Goal: Task Accomplishment & Management: Complete application form

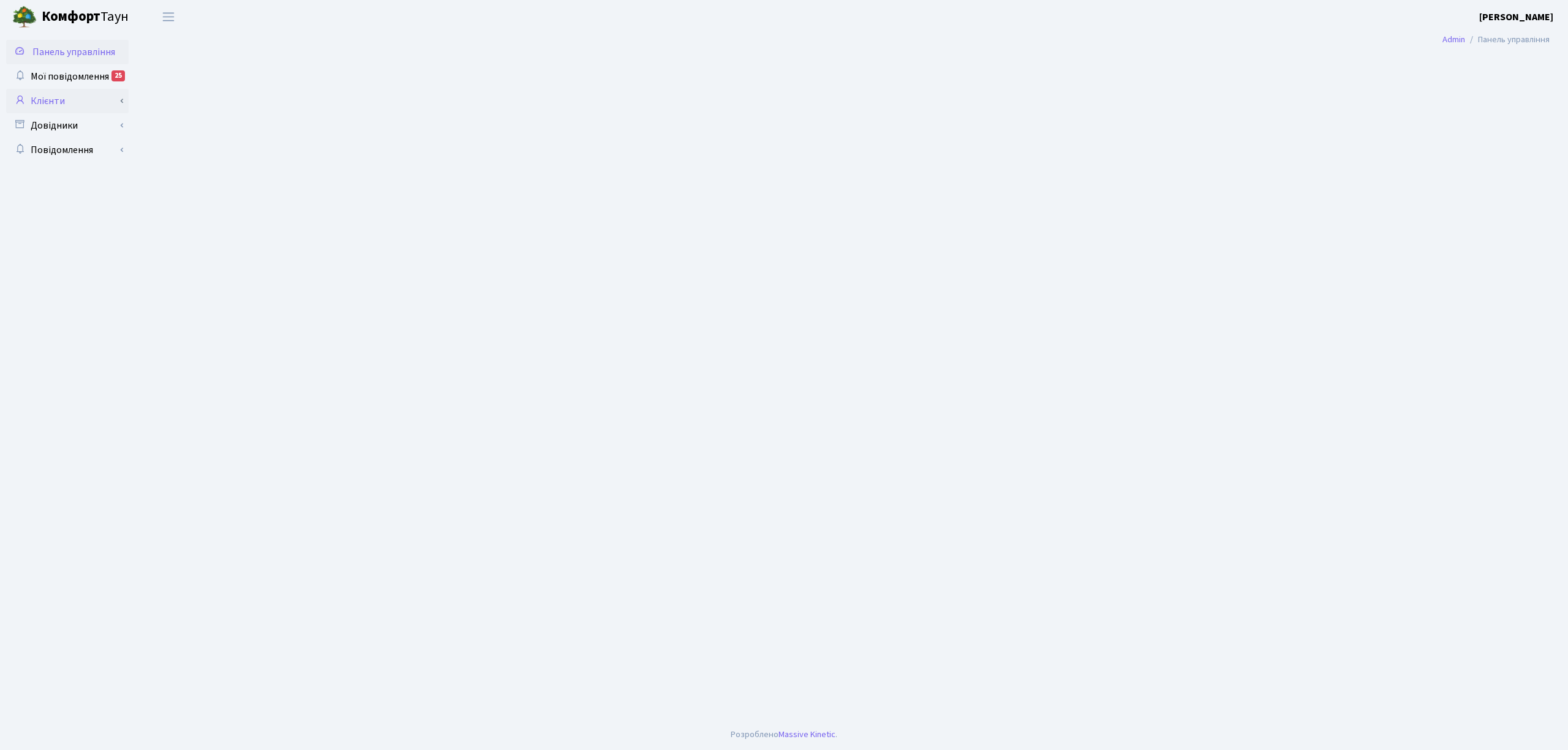
click at [90, 101] on link "Клієнти" at bounding box center [68, 100] width 123 height 24
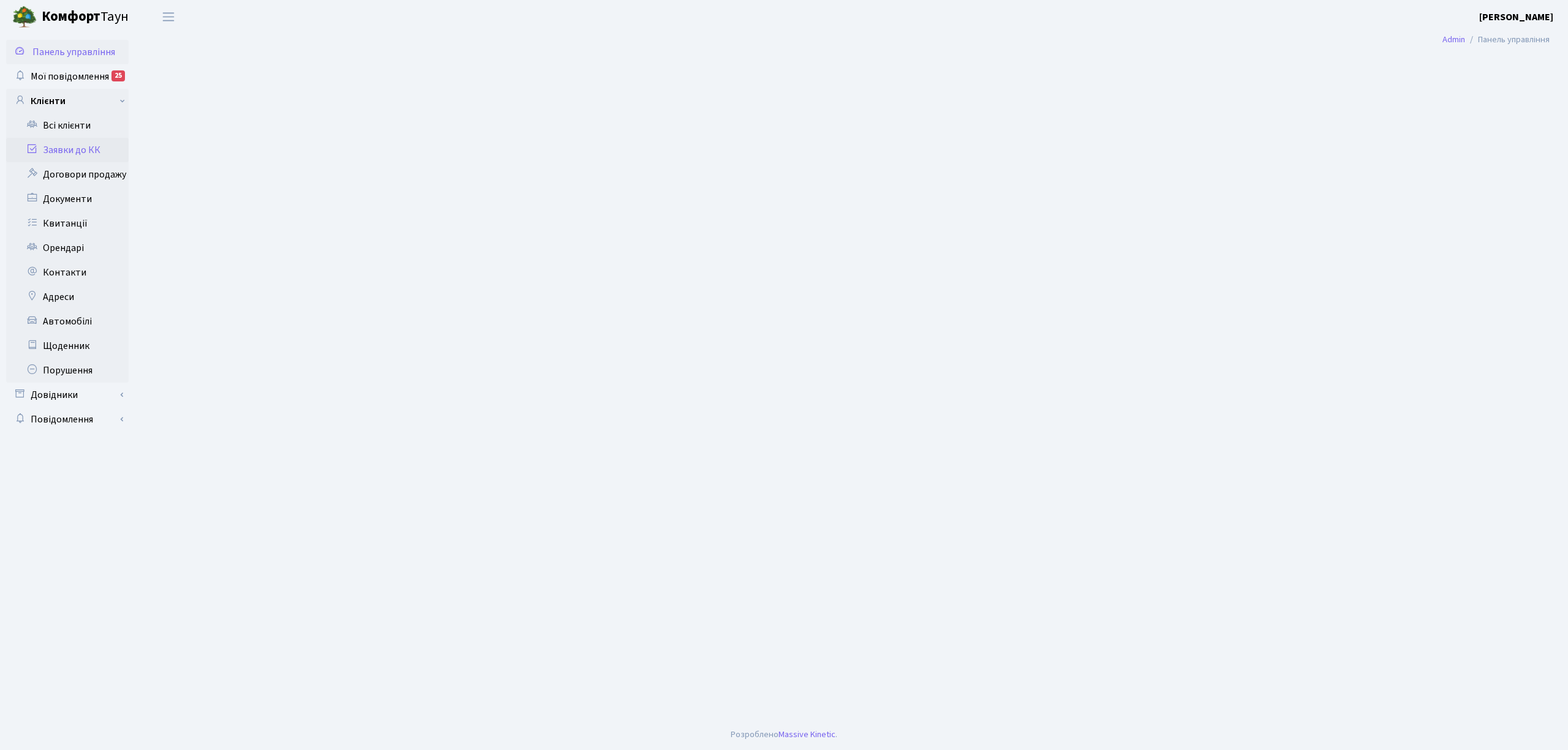
click at [92, 153] on link "Заявки до КК" at bounding box center [68, 150] width 123 height 24
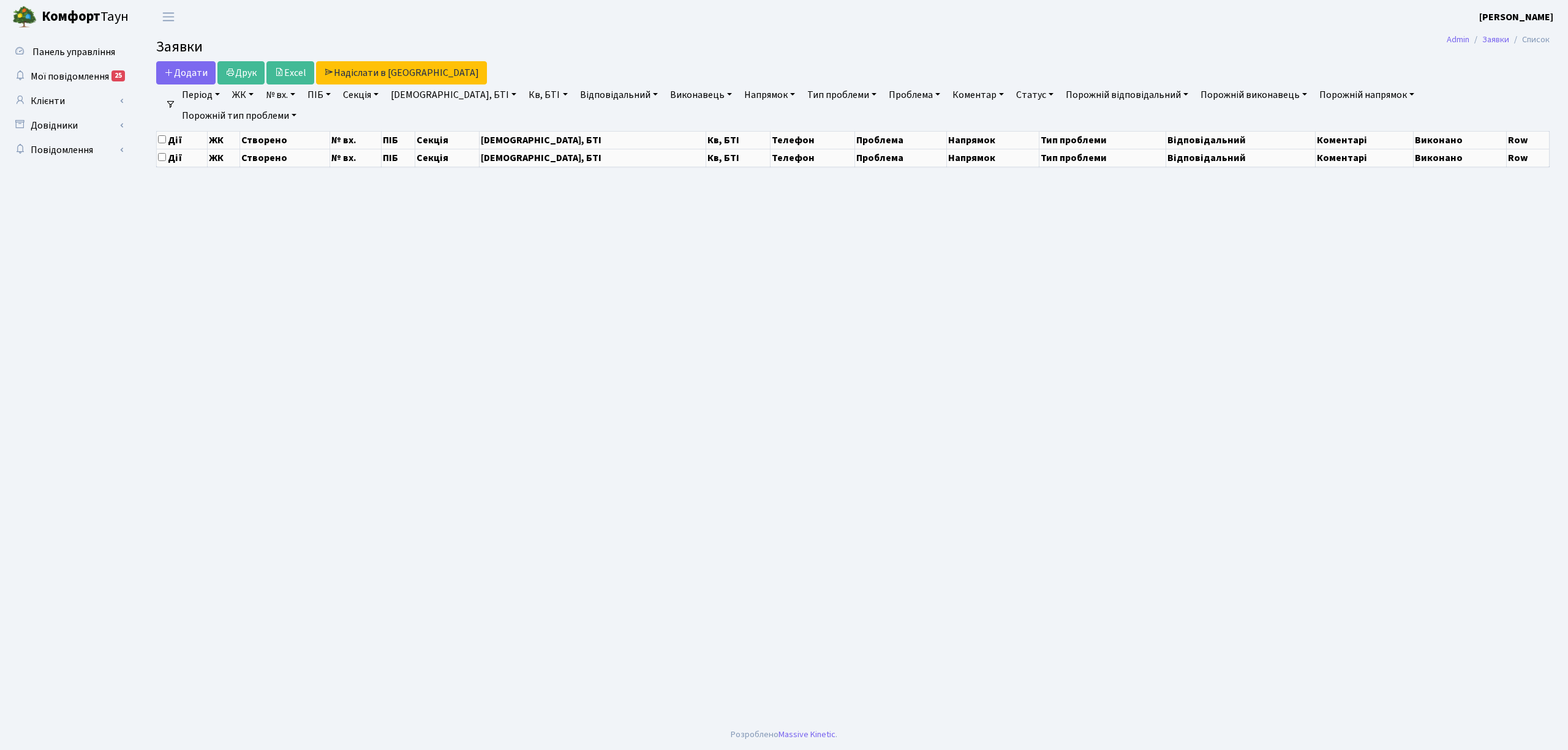
select select "25"
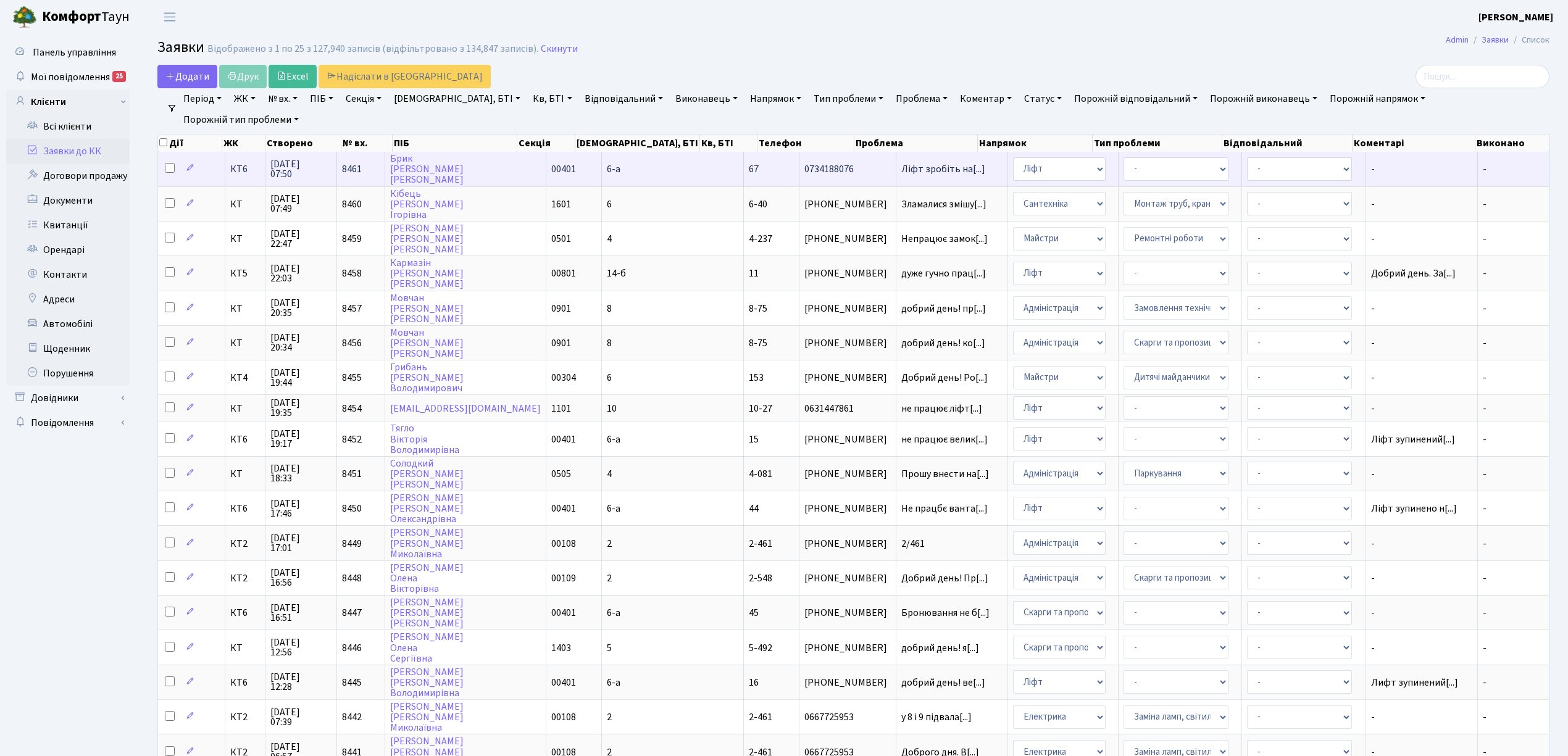
click at [232, 171] on span "КТ6" at bounding box center [244, 169] width 29 height 10
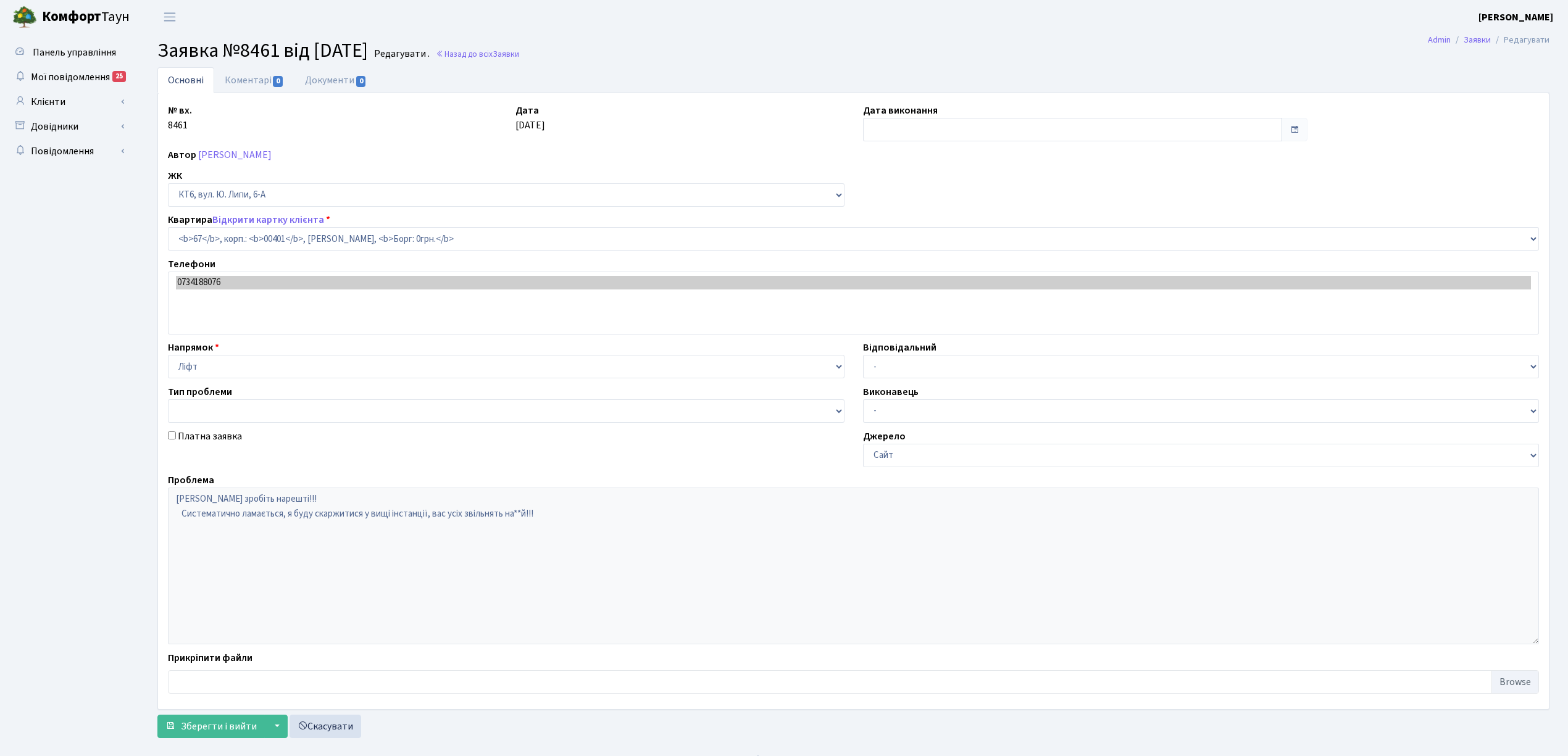
select select "17159"
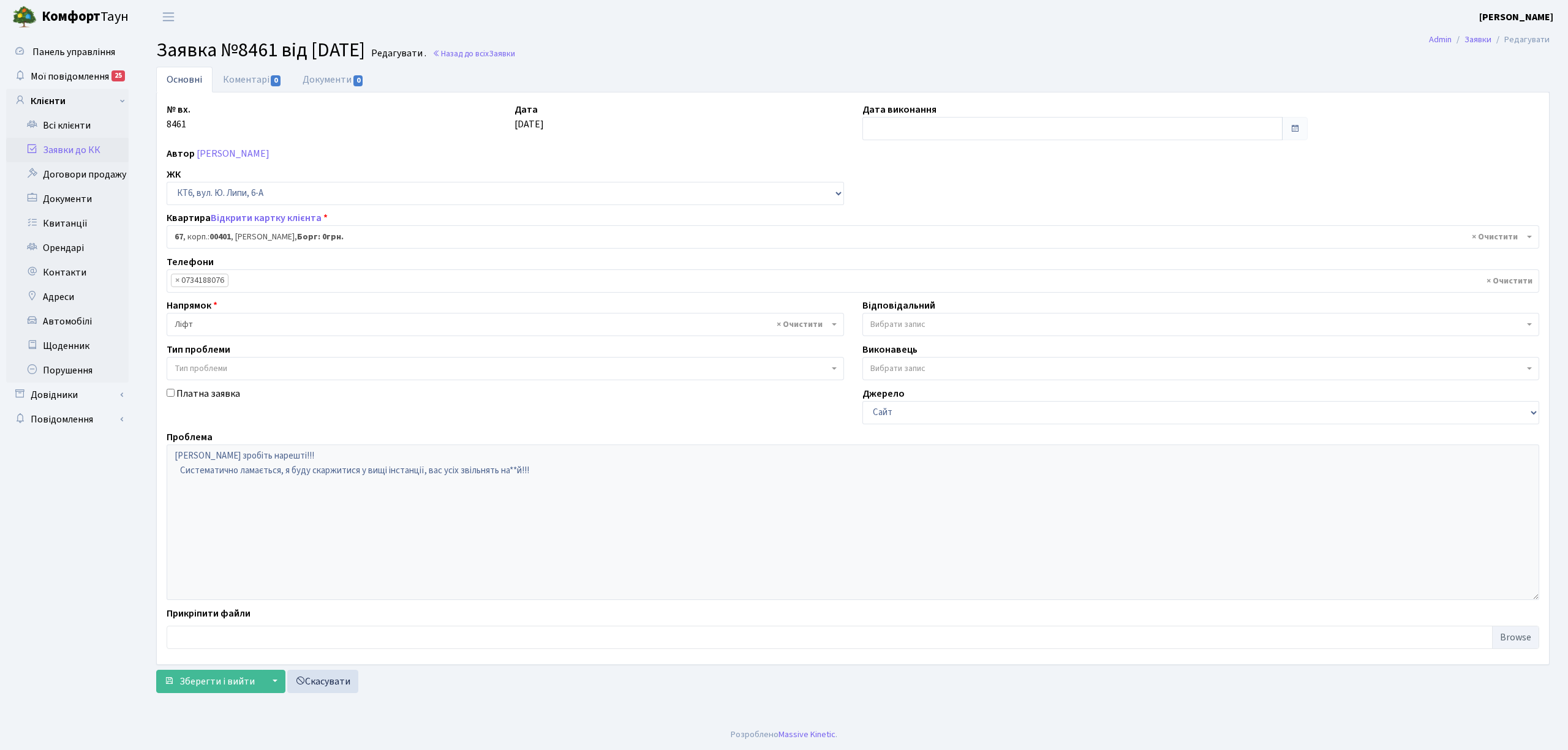
click at [54, 147] on link "Заявки до КК" at bounding box center [68, 150] width 123 height 24
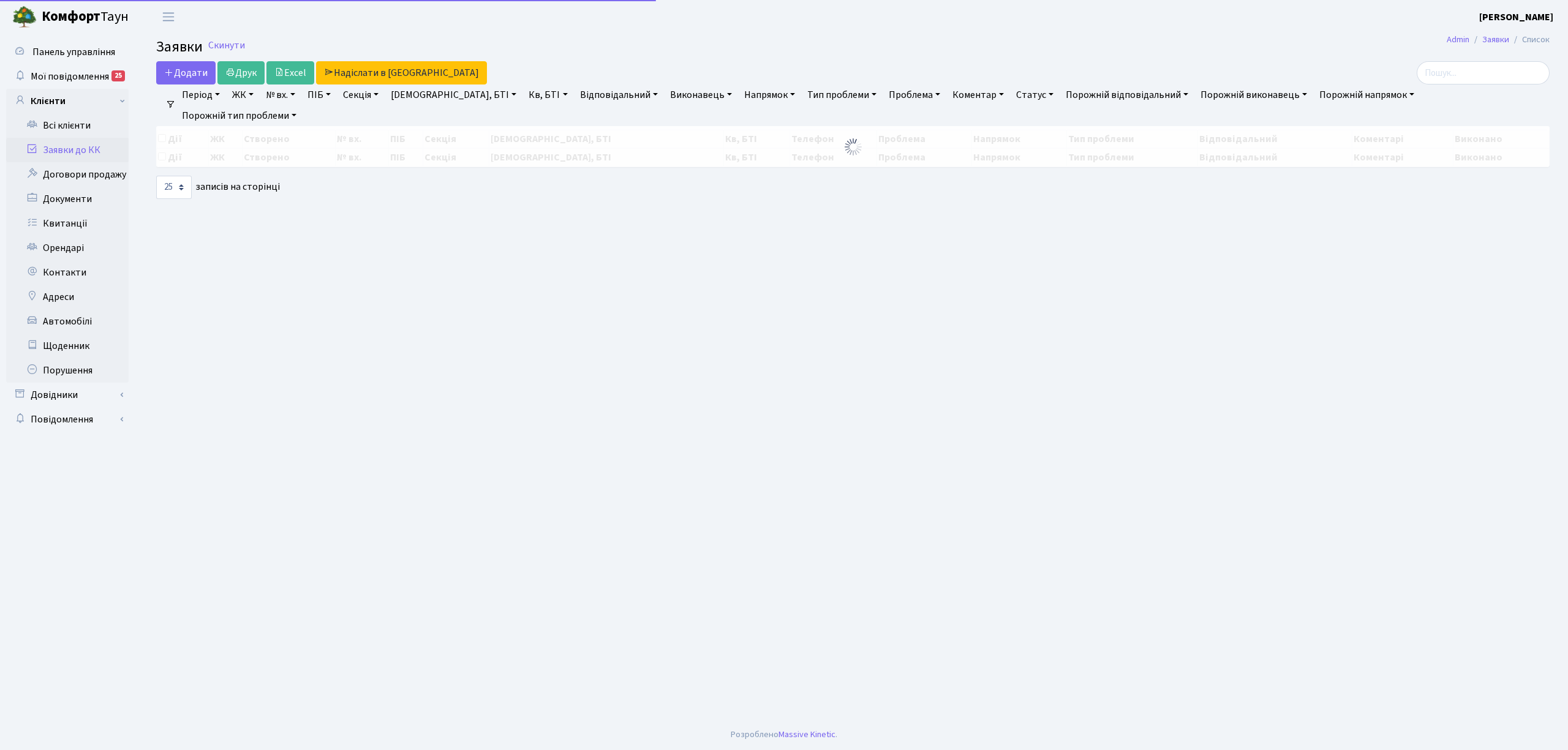
select select "25"
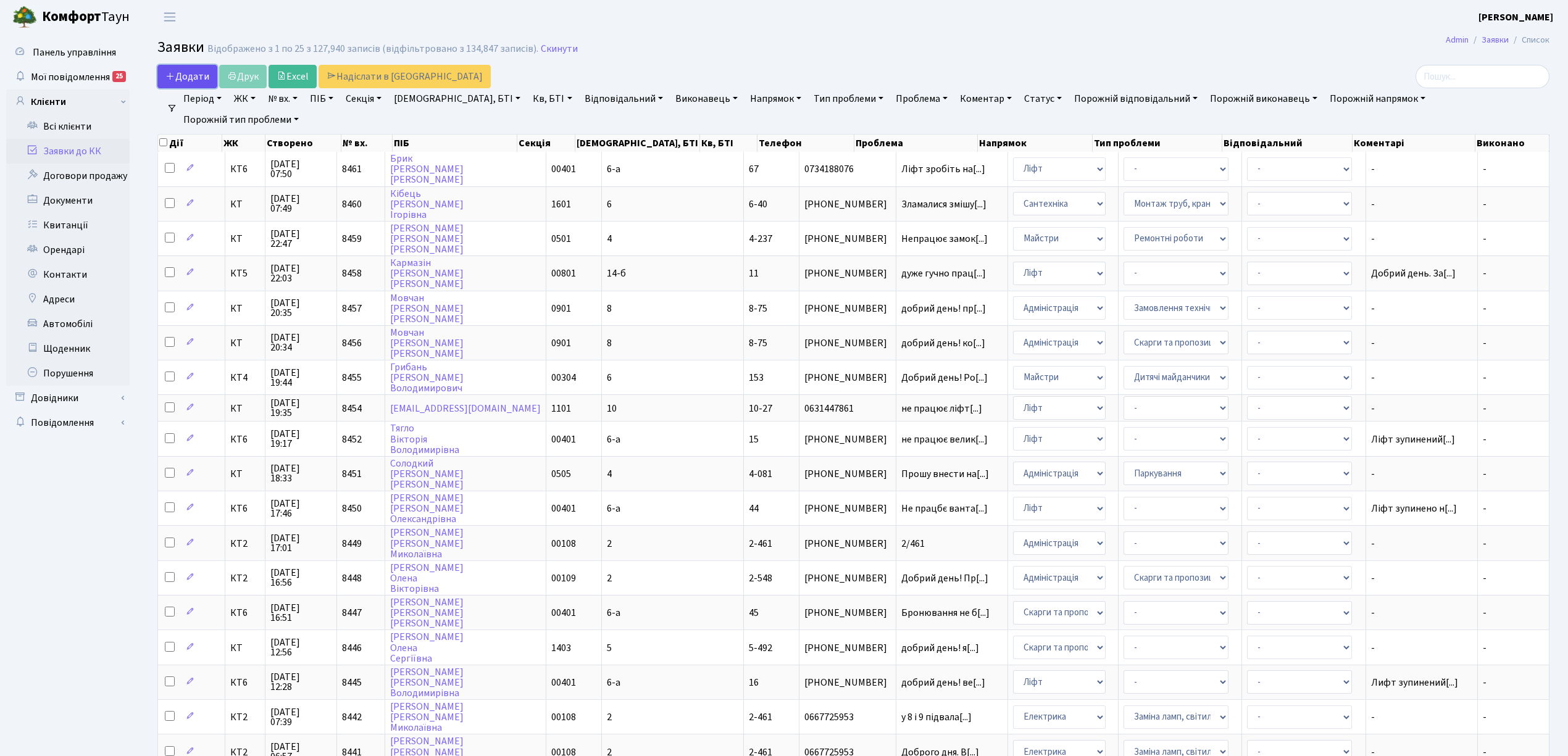
click at [184, 82] on span "Додати" at bounding box center [187, 76] width 44 height 13
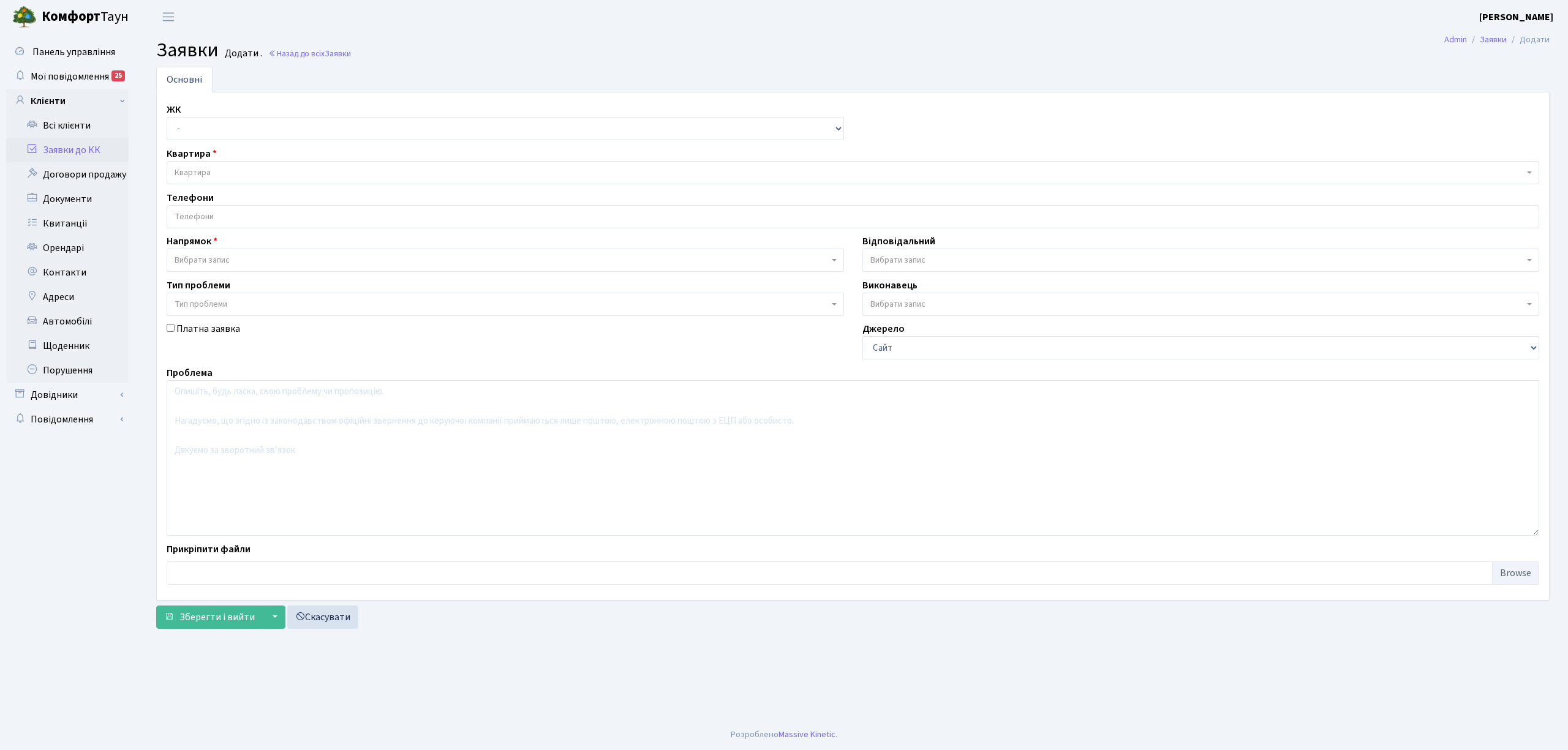
click at [198, 126] on select "- КТ, вул. Регенераторна, 4 КТ2, просп. Соборності, 17 КТ3, вул. Березнева, 16 …" at bounding box center [506, 128] width 678 height 23
select select "271"
click at [167, 117] on select "- КТ, вул. Регенераторна, 4 КТ2, просп. Соборності, 17 КТ3, вул. Березнева, 16 …" at bounding box center [506, 128] width 678 height 23
select select
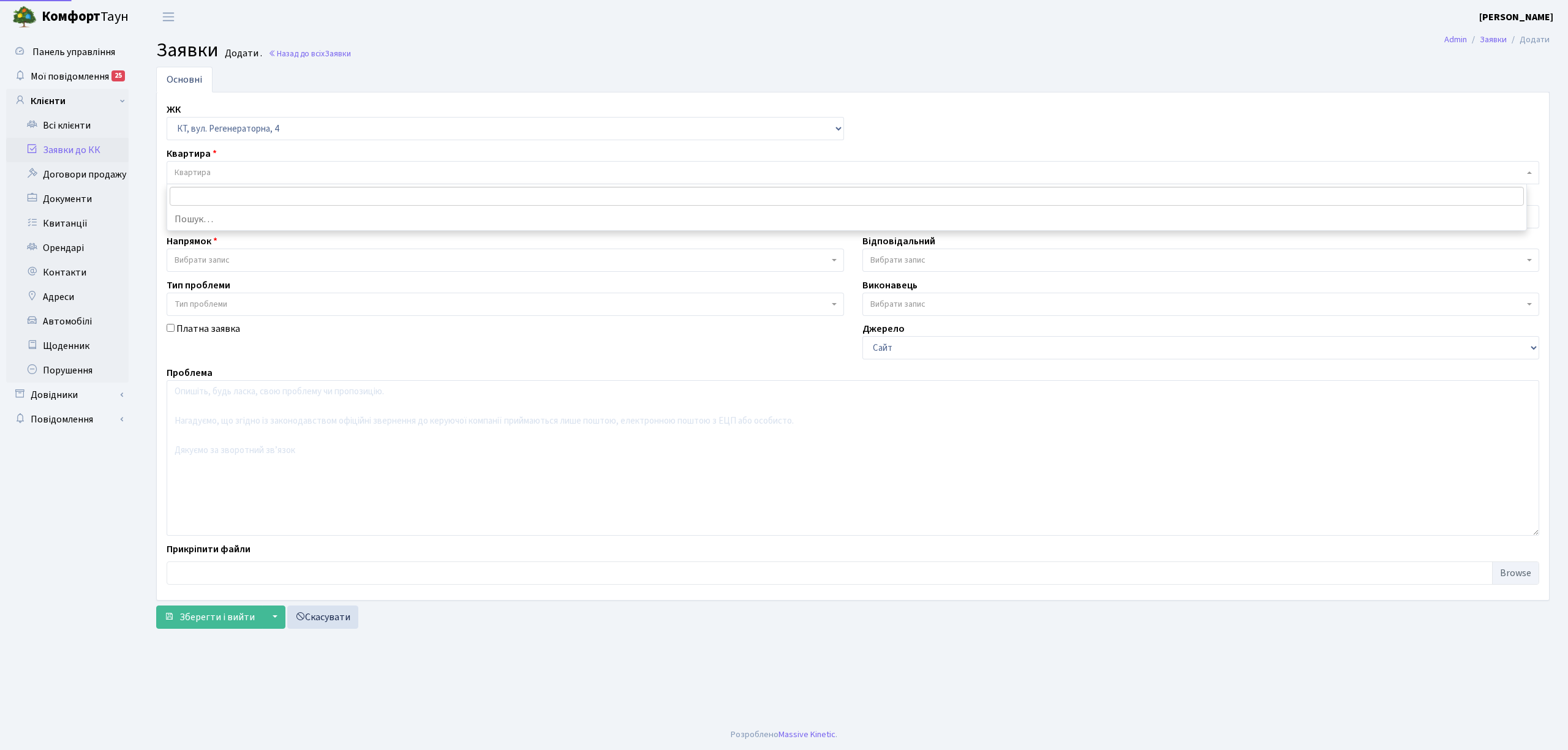
click at [222, 170] on span "Квартира" at bounding box center [849, 172] width 1349 height 12
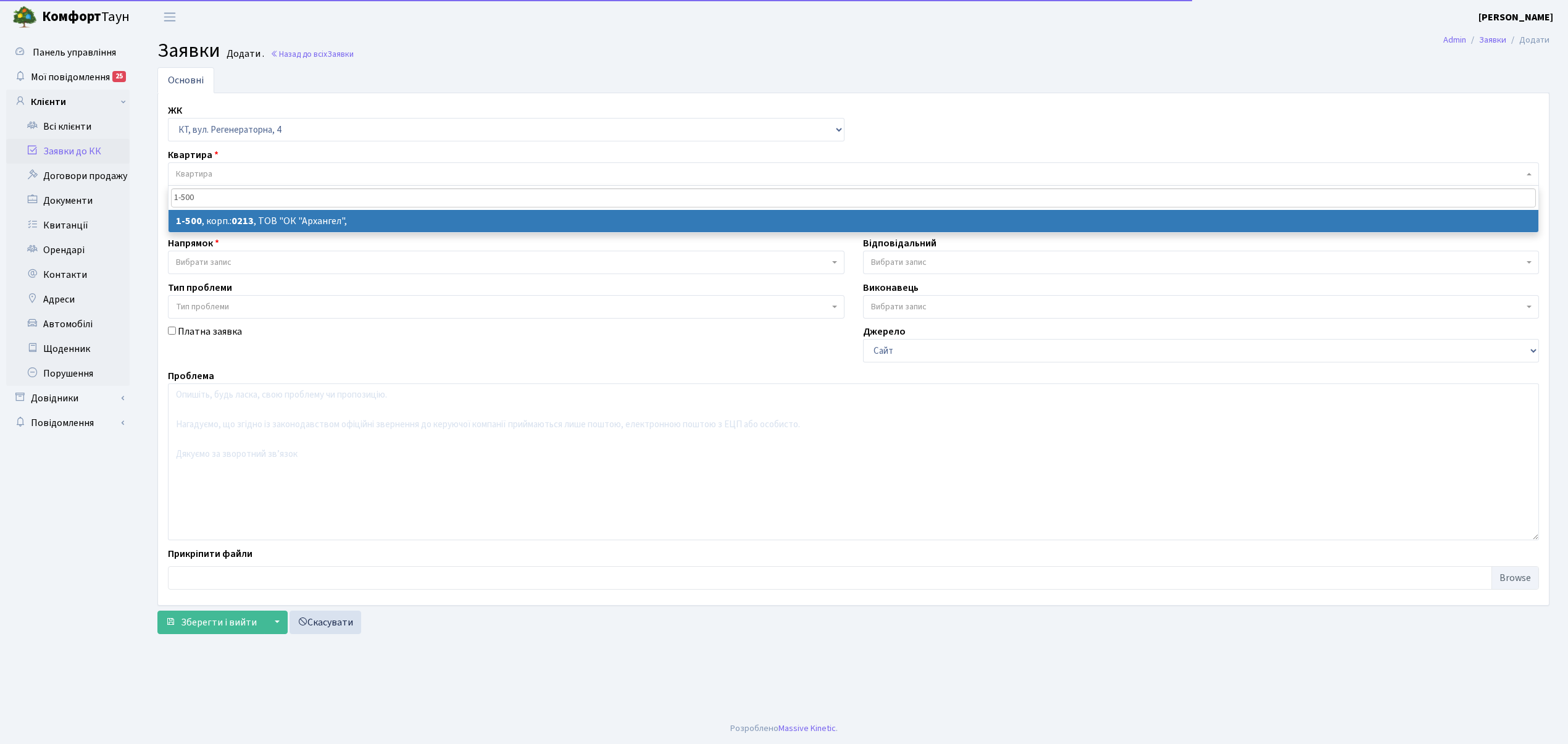
type input "1-500"
select select
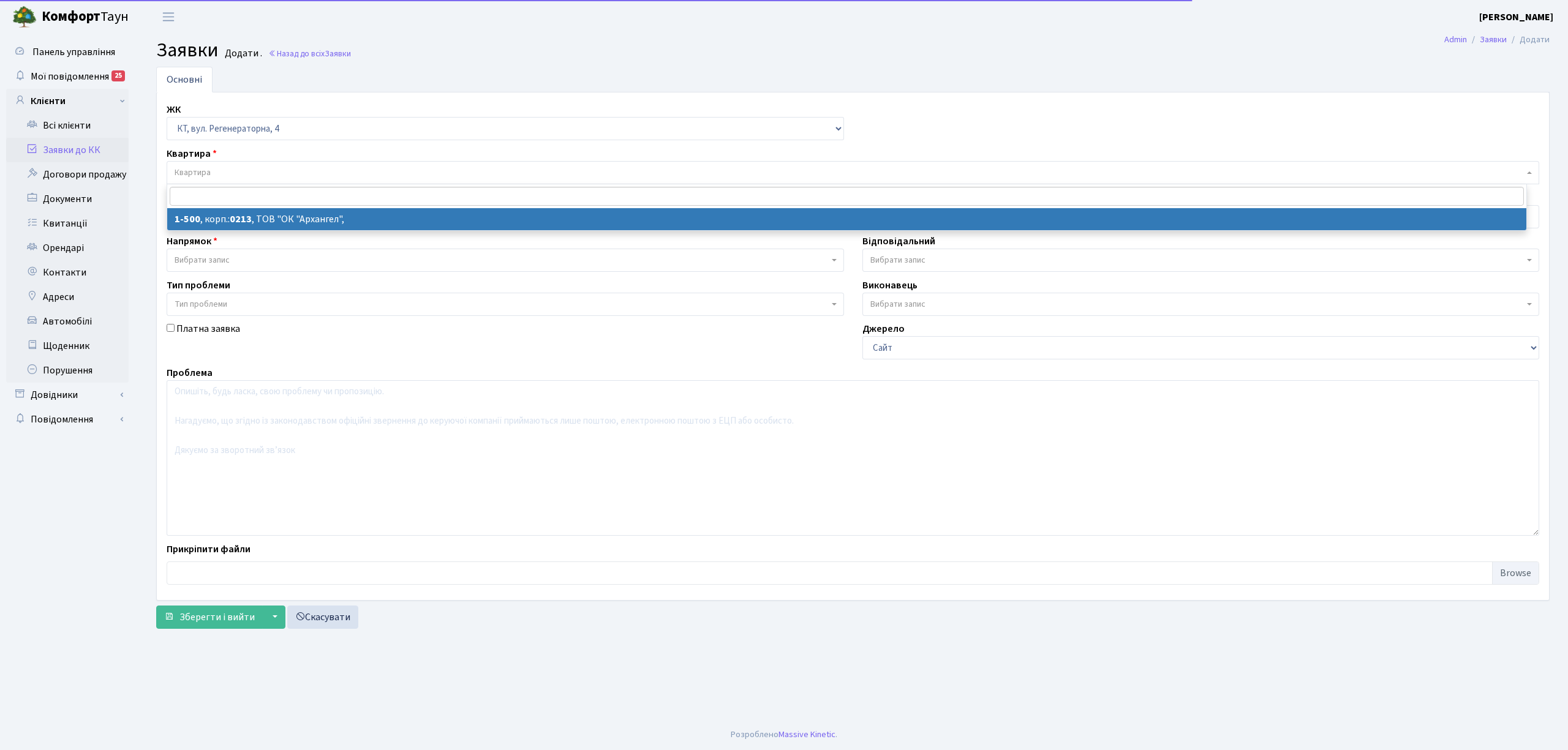
select select "16285"
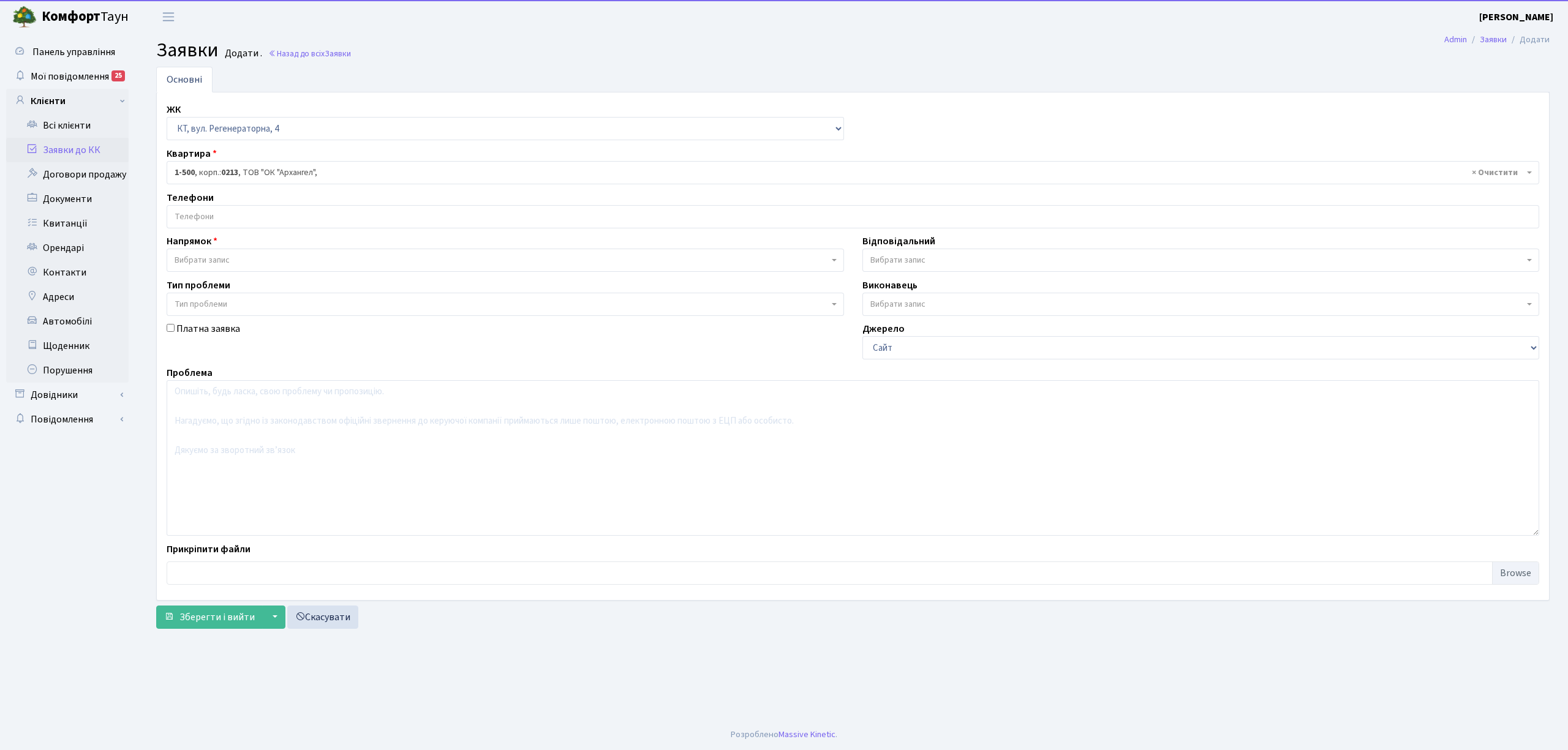
click at [234, 221] on input "search" at bounding box center [853, 217] width 1372 height 22
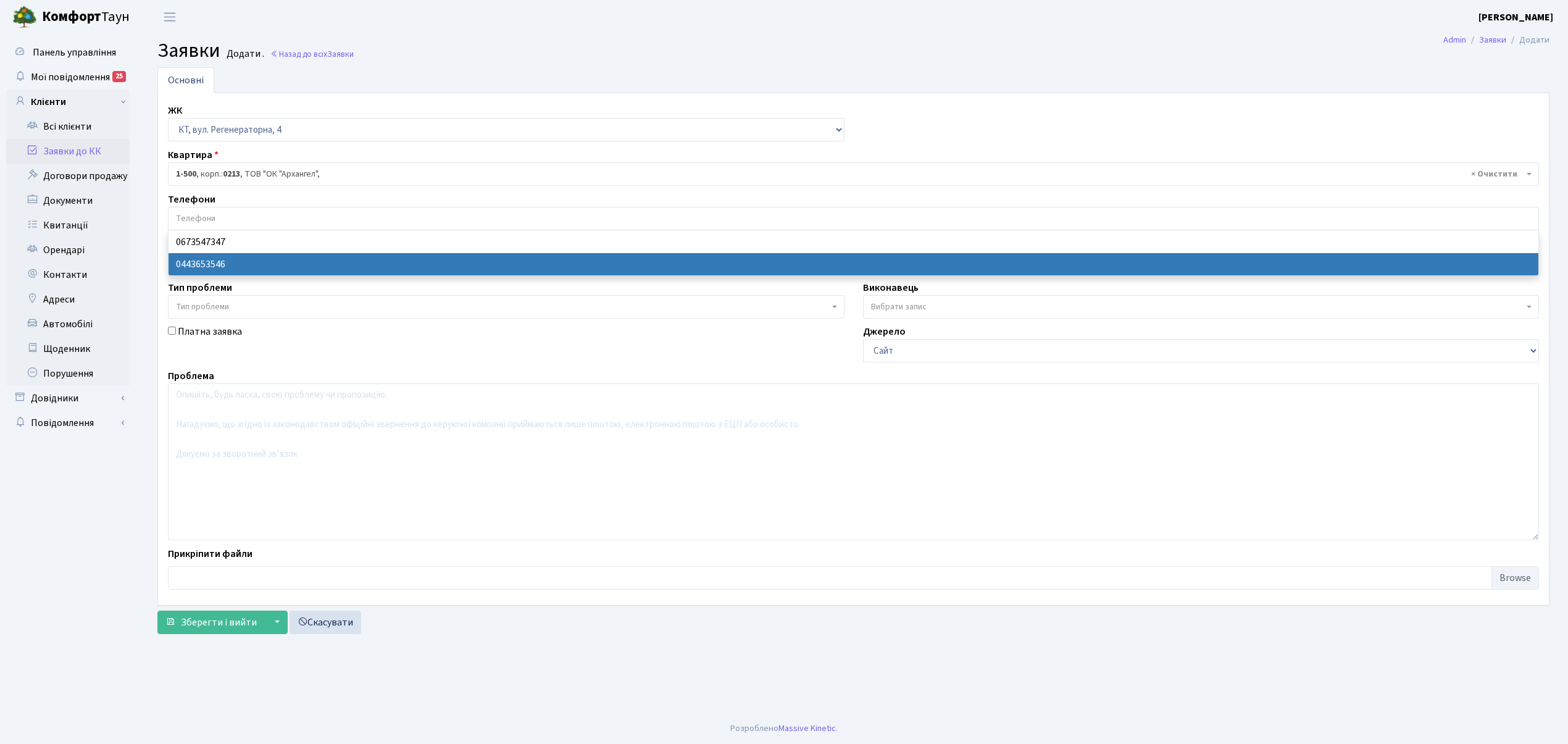
drag, startPoint x: 238, startPoint y: 248, endPoint x: 243, endPoint y: 262, distance: 14.9
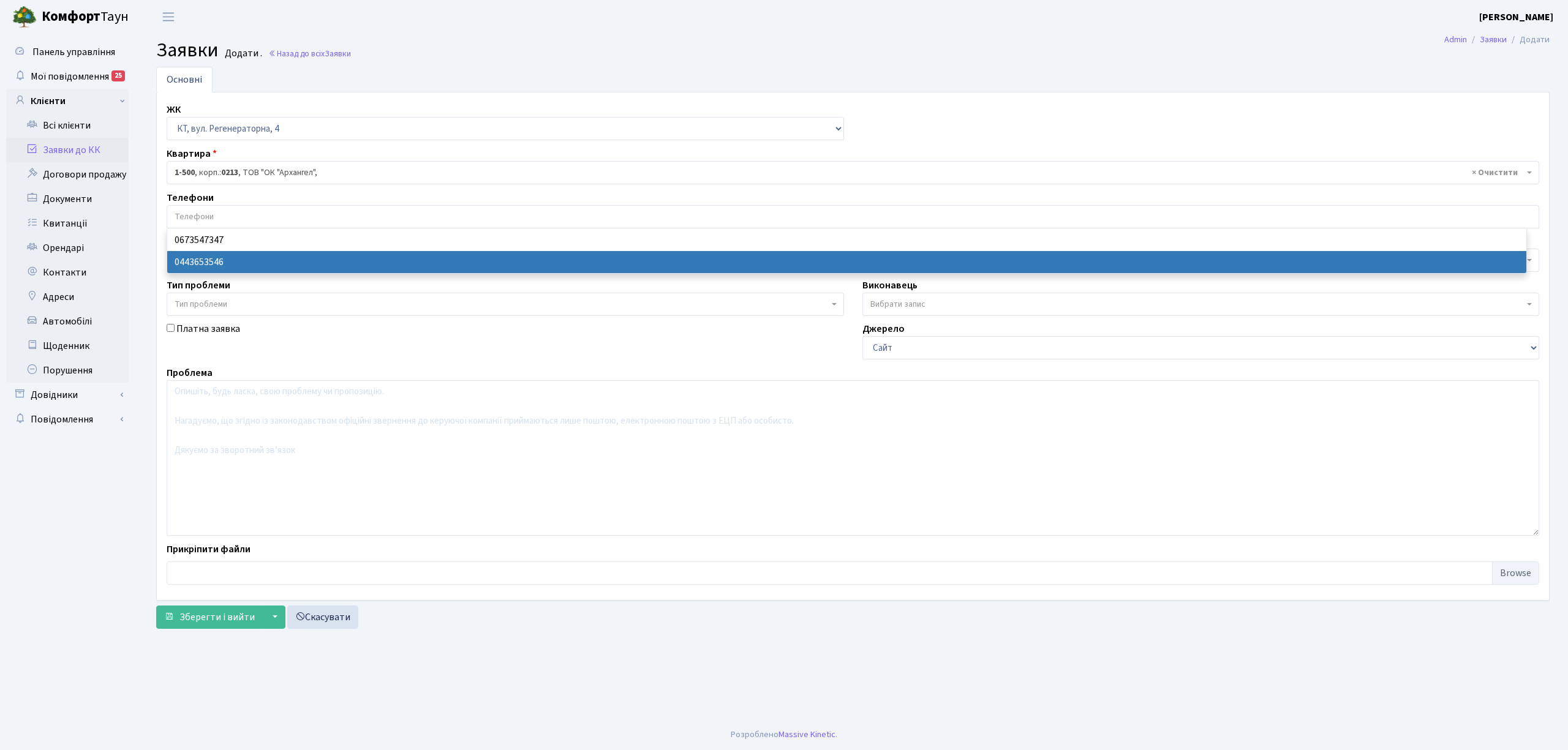
select select "28692"
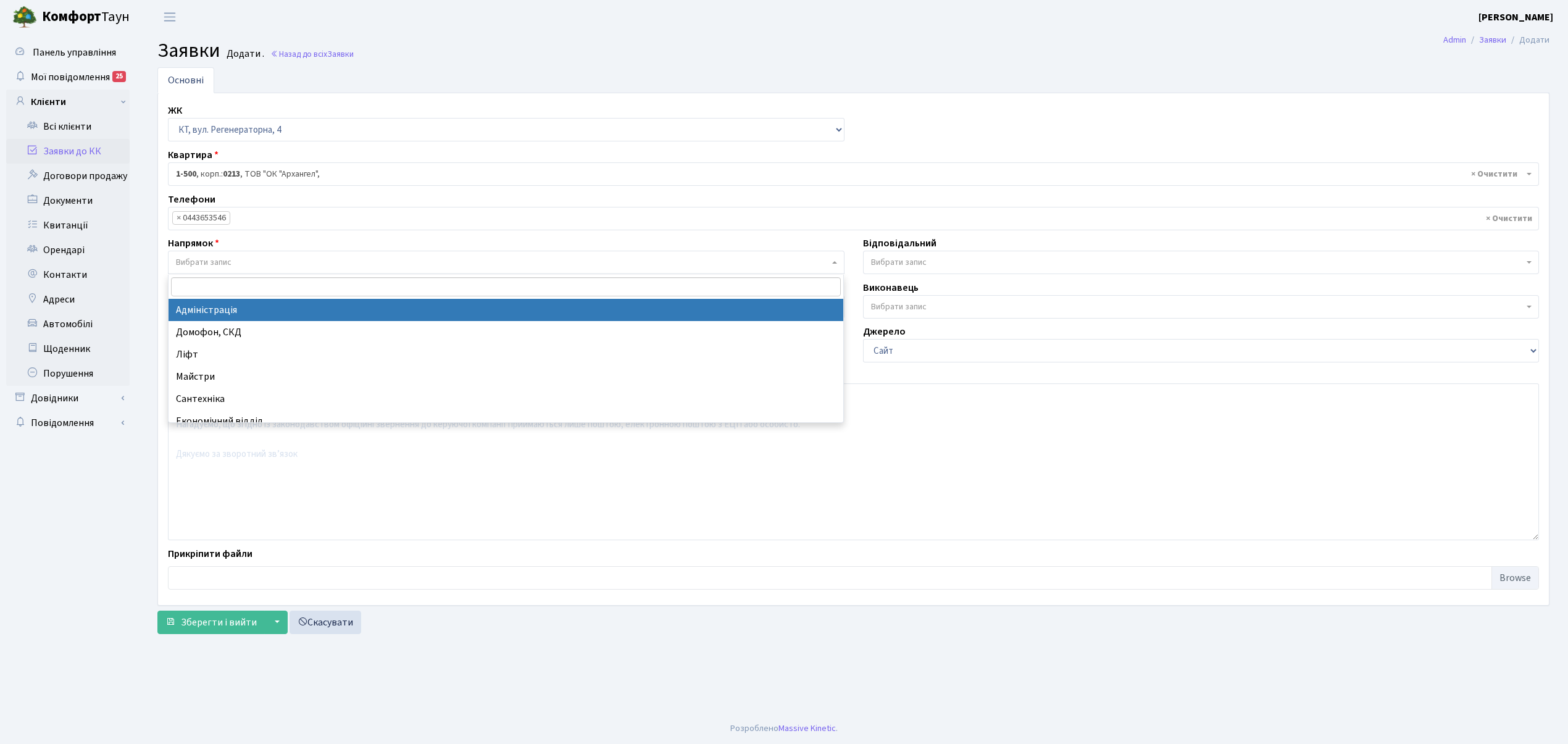
click at [232, 260] on span "Вибрати запис" at bounding box center [204, 262] width 55 height 12
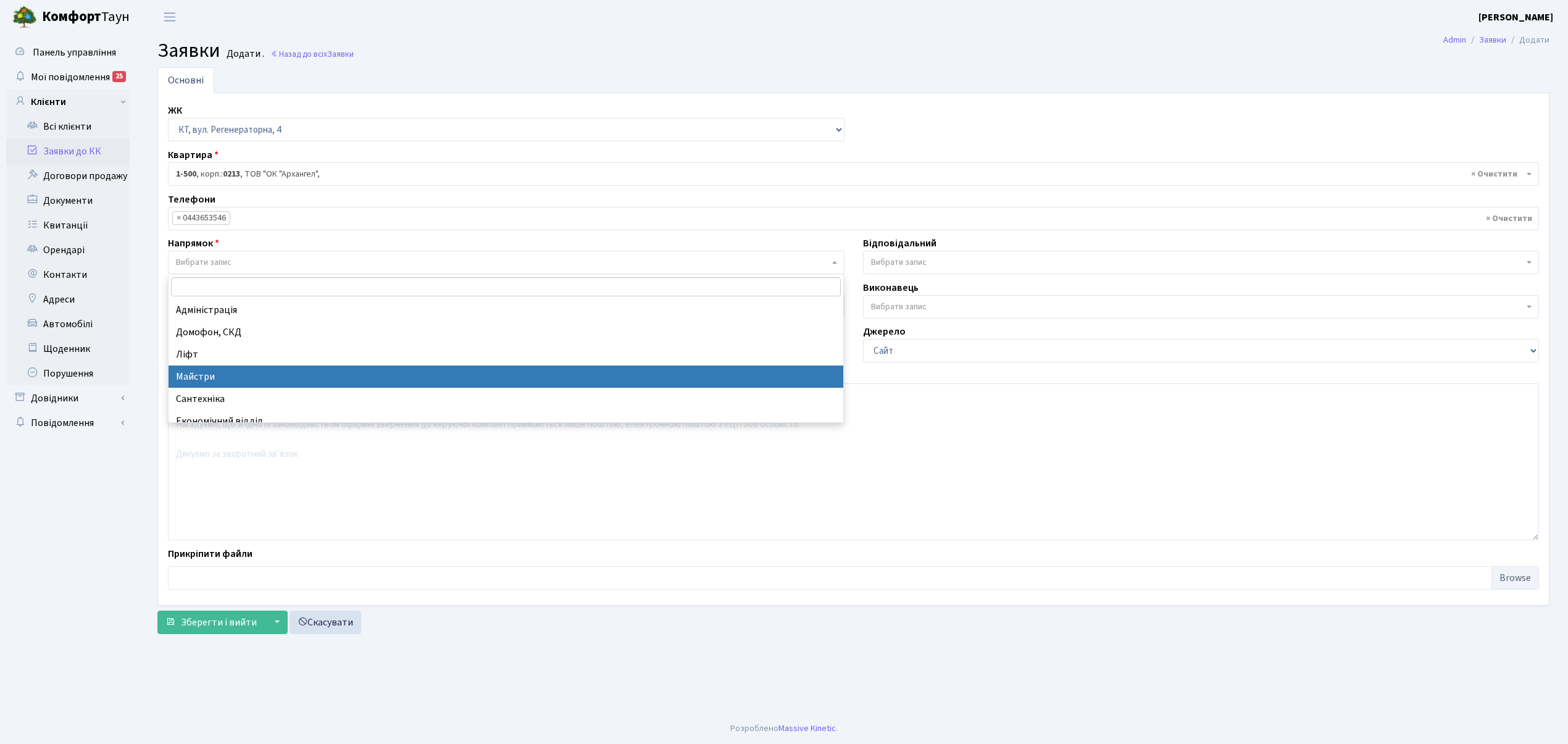
select select "1"
select select
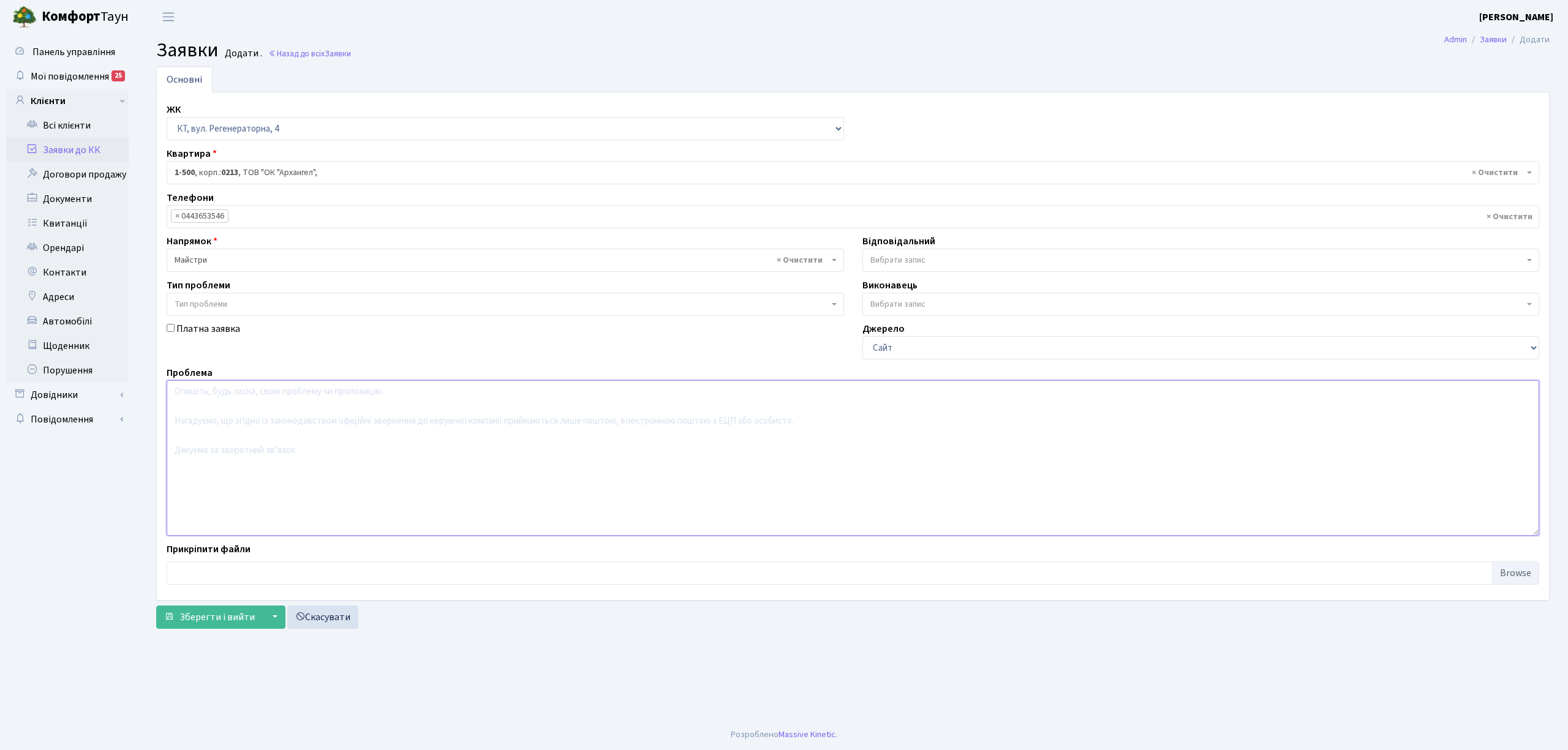
click at [223, 403] on textarea at bounding box center [853, 458] width 1372 height 155
type textarea "2 кпп не працюють калітки біля спорт-лайфу"
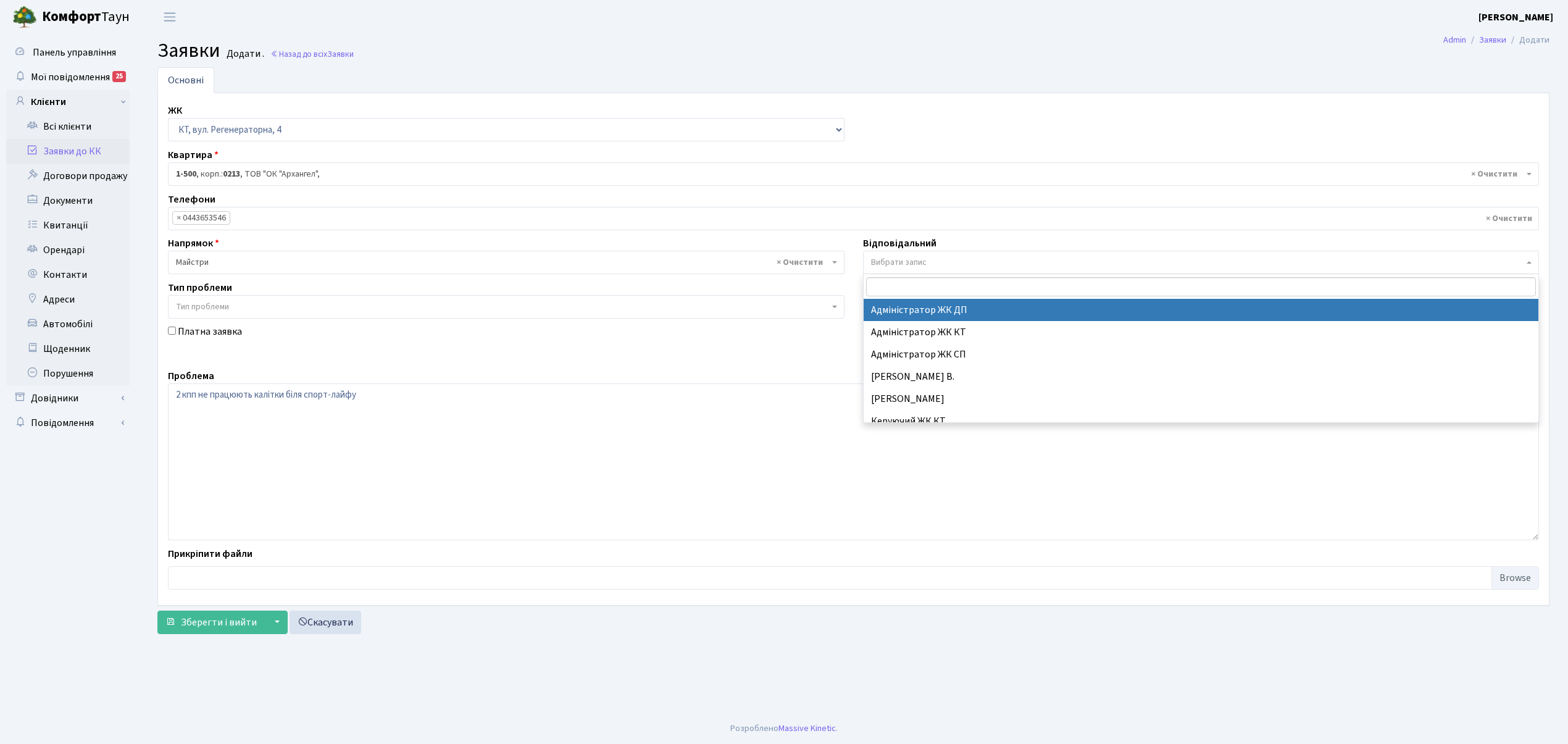
click at [951, 255] on span "Вибрати запис" at bounding box center [1201, 262] width 677 height 23
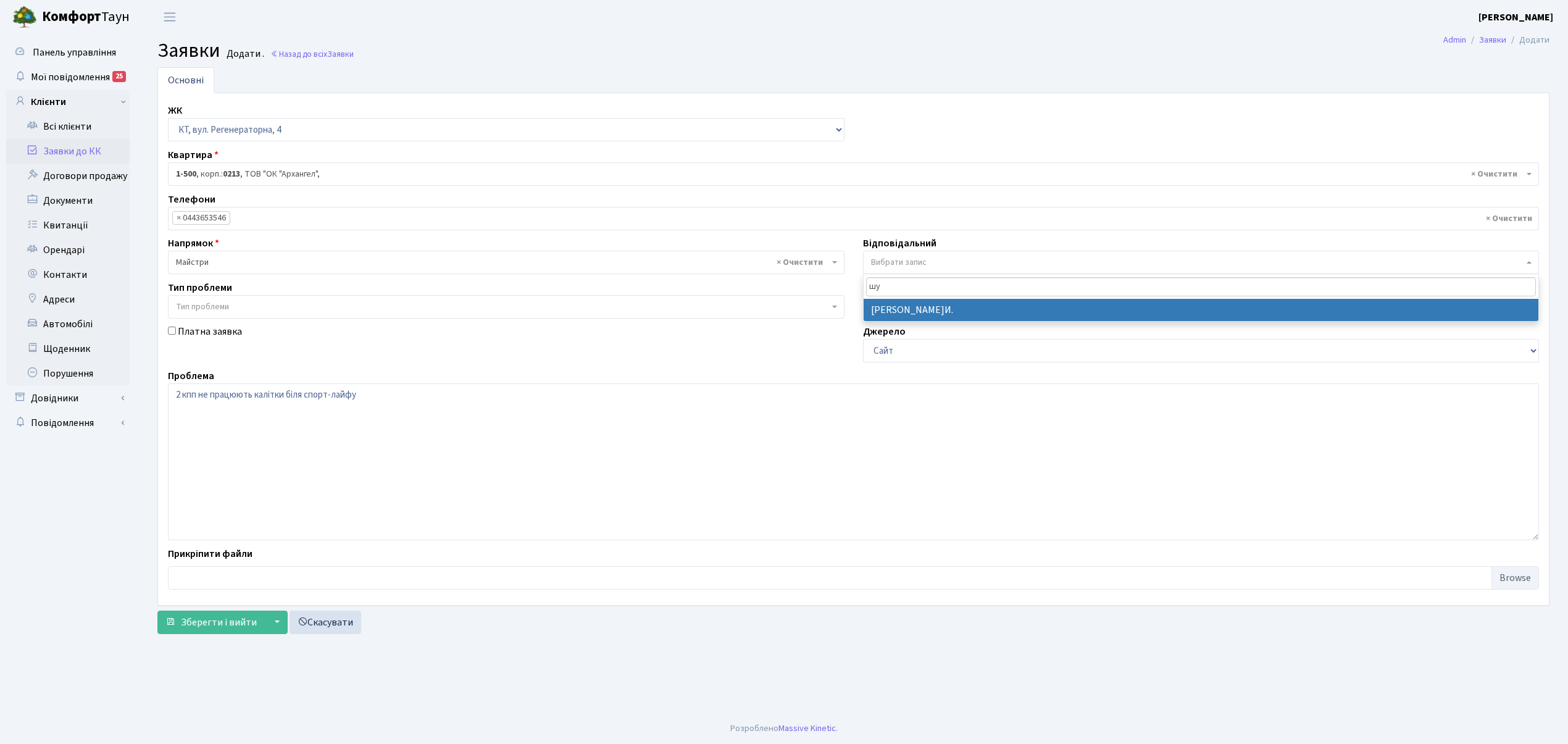
type input "шу"
select select "18"
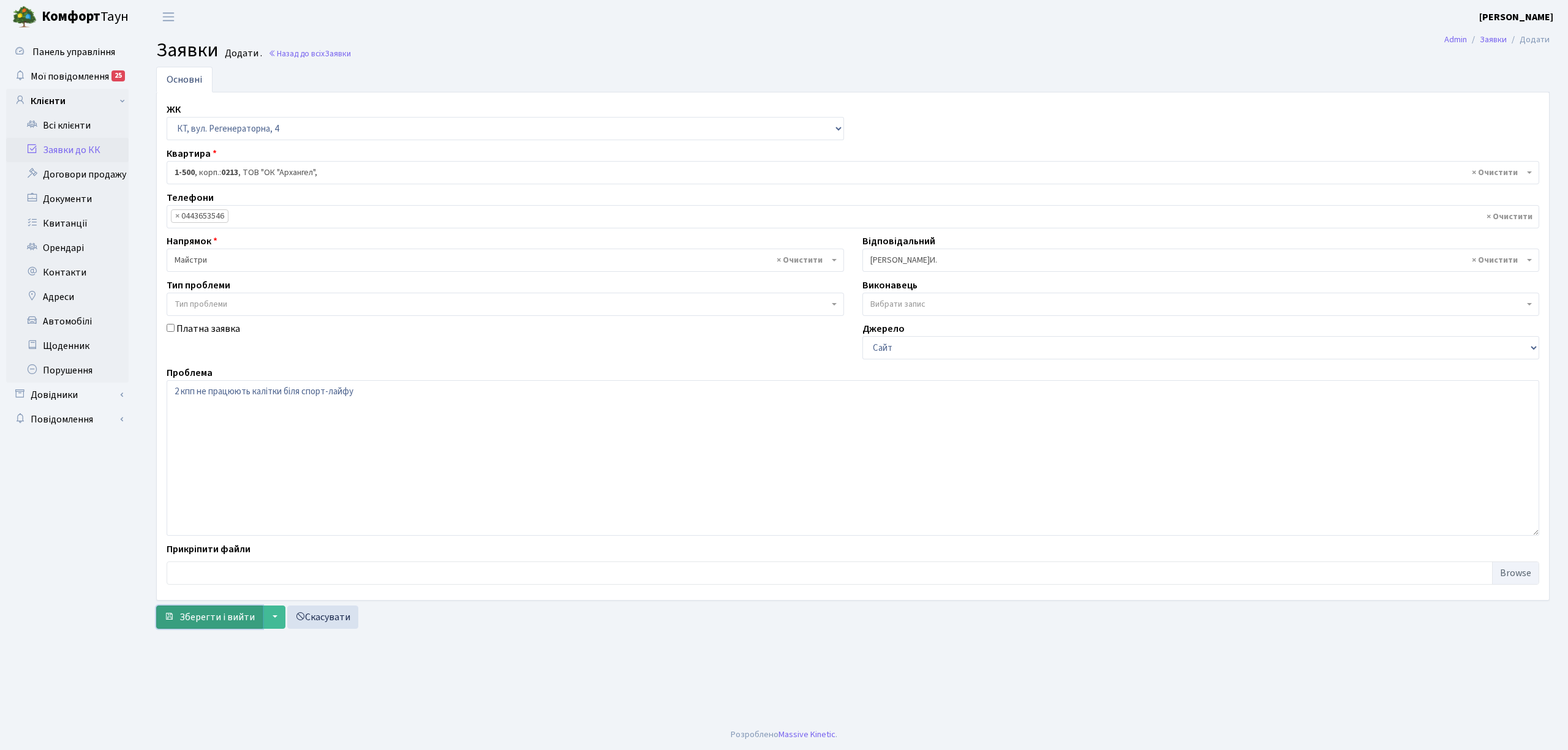
click at [249, 623] on span "Зберегти і вийти" at bounding box center [217, 617] width 75 height 13
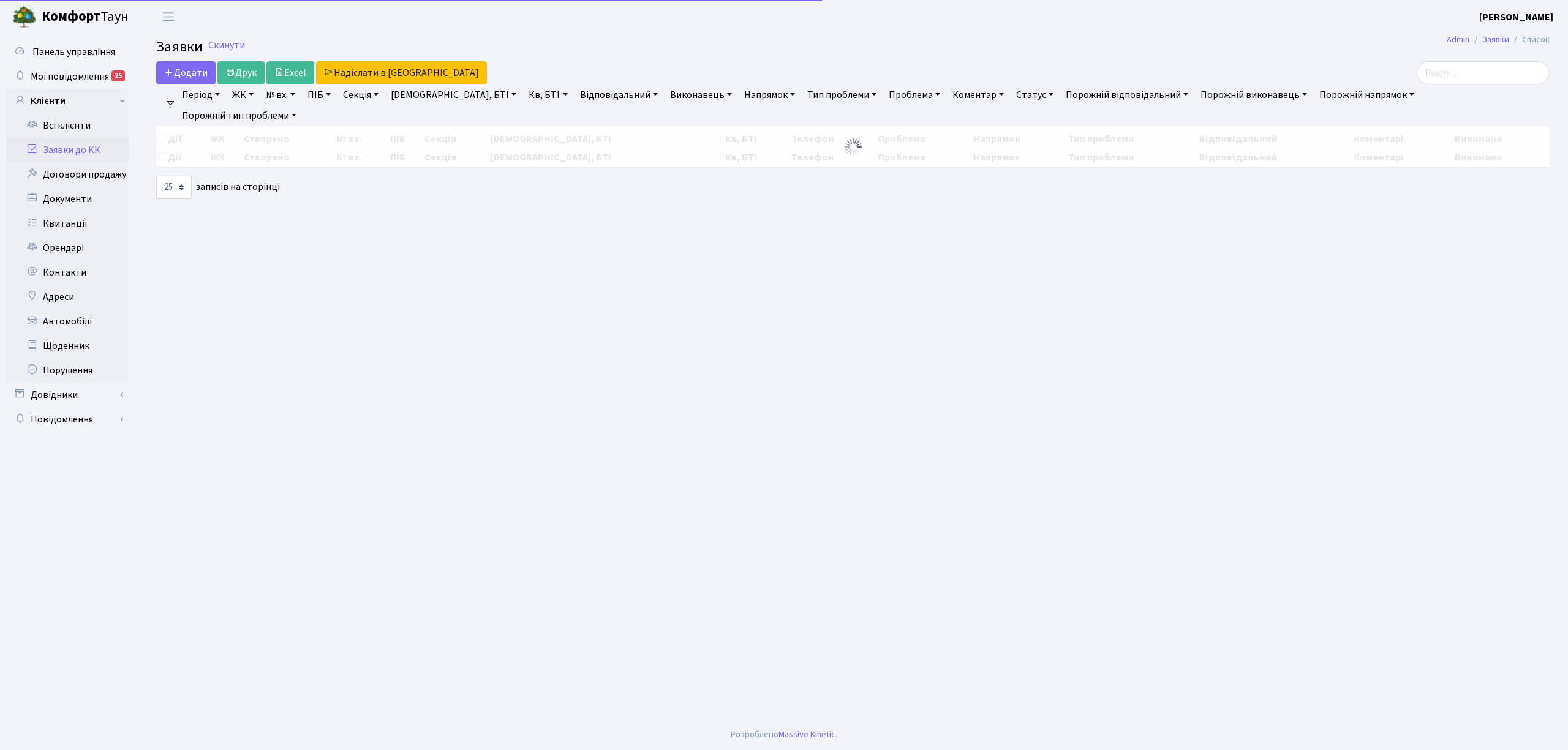
select select "25"
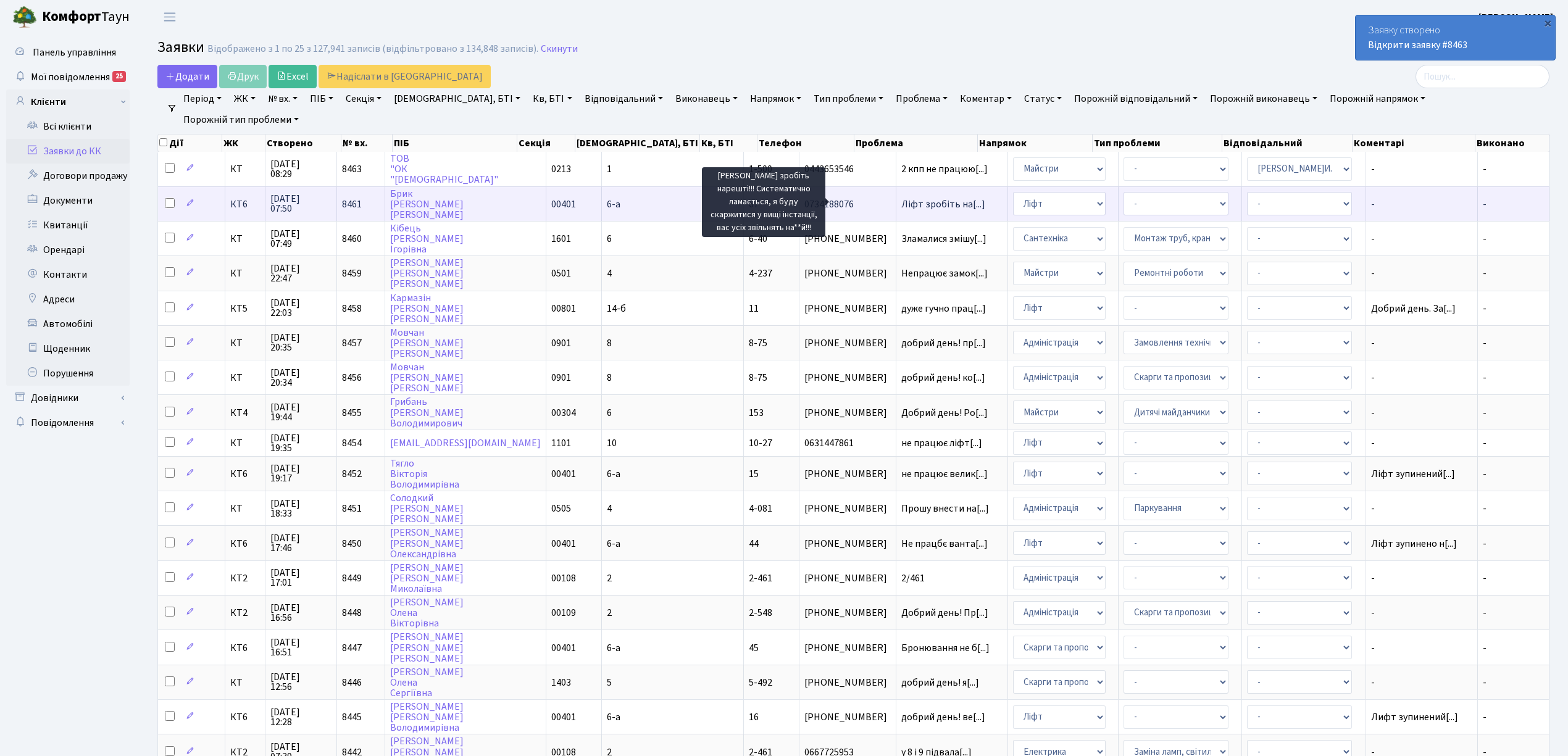
click at [902, 201] on span "Ліфт зробіть на[...]" at bounding box center [943, 204] width 84 height 13
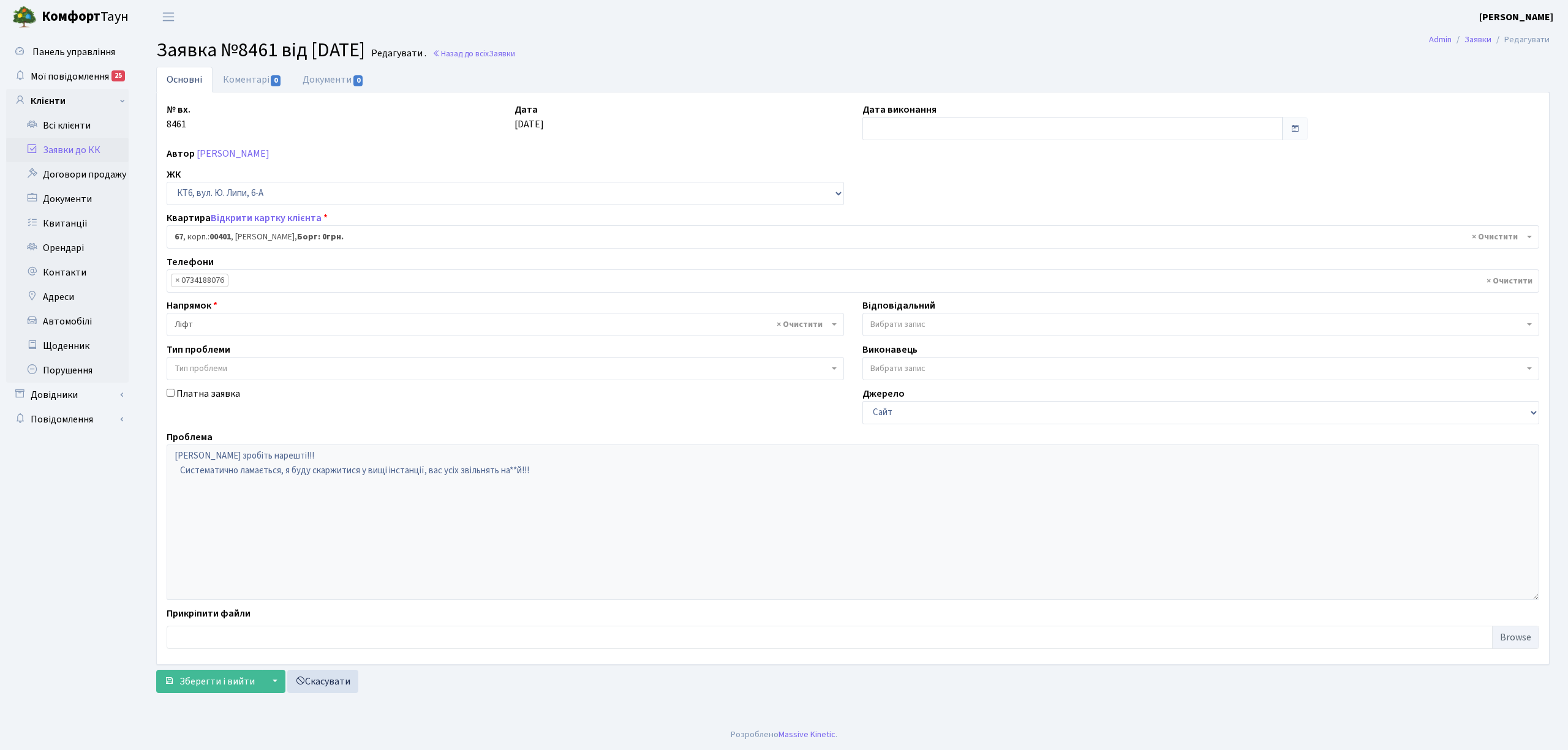
select select "17159"
click at [73, 148] on link "Заявки до КК" at bounding box center [68, 150] width 123 height 24
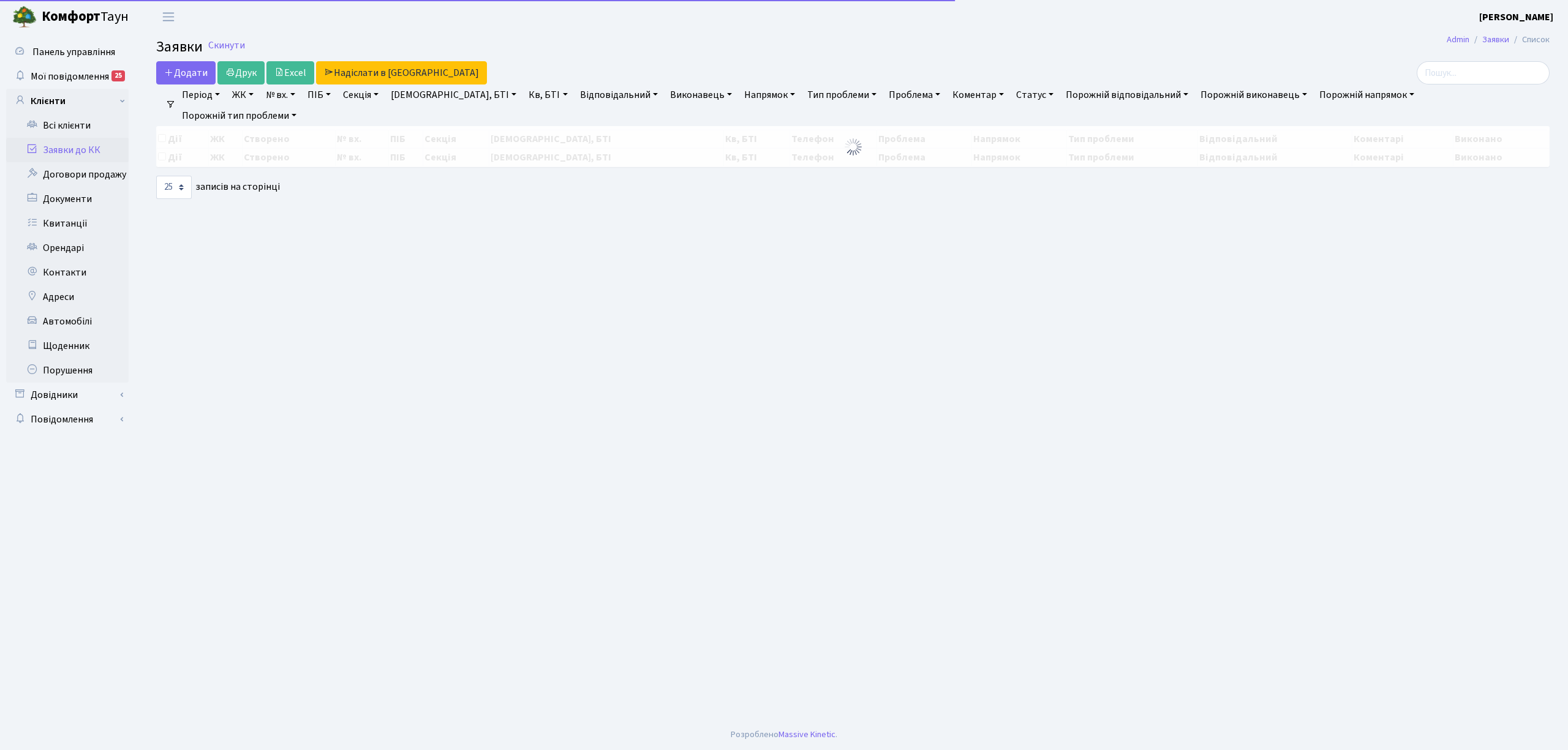
select select "25"
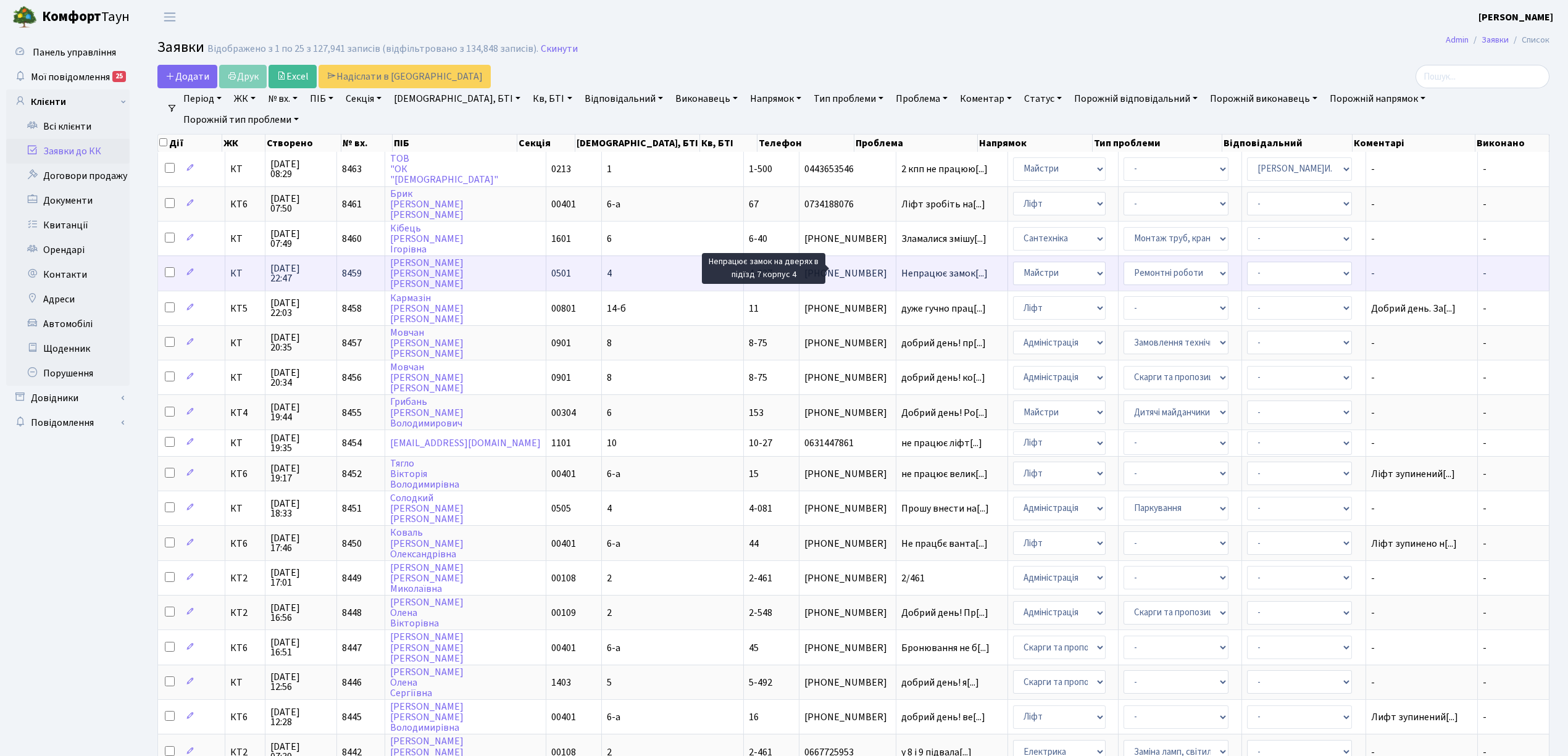
click at [902, 266] on span "Непрацює замок[...]" at bounding box center [945, 273] width 86 height 13
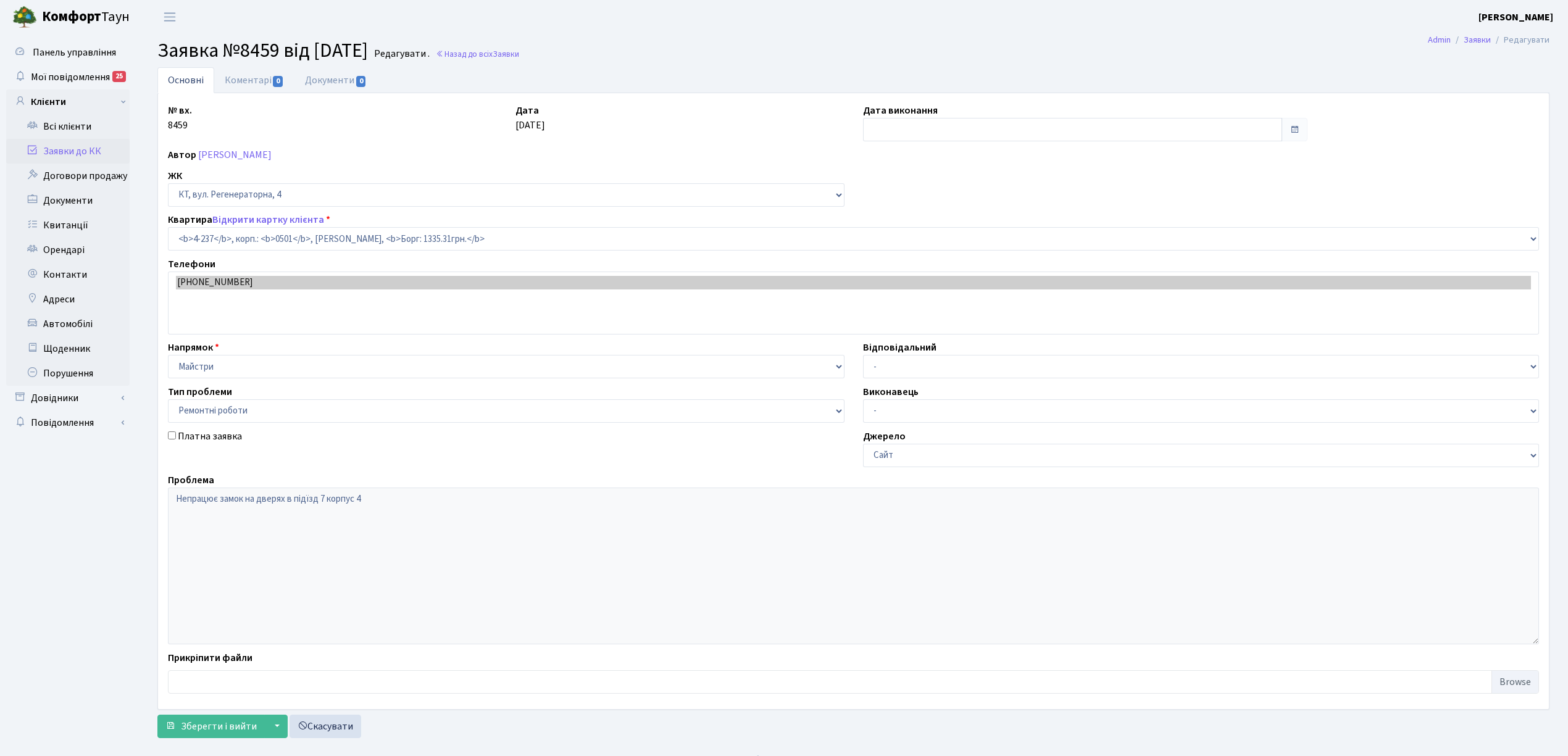
select select "1054"
select select "62"
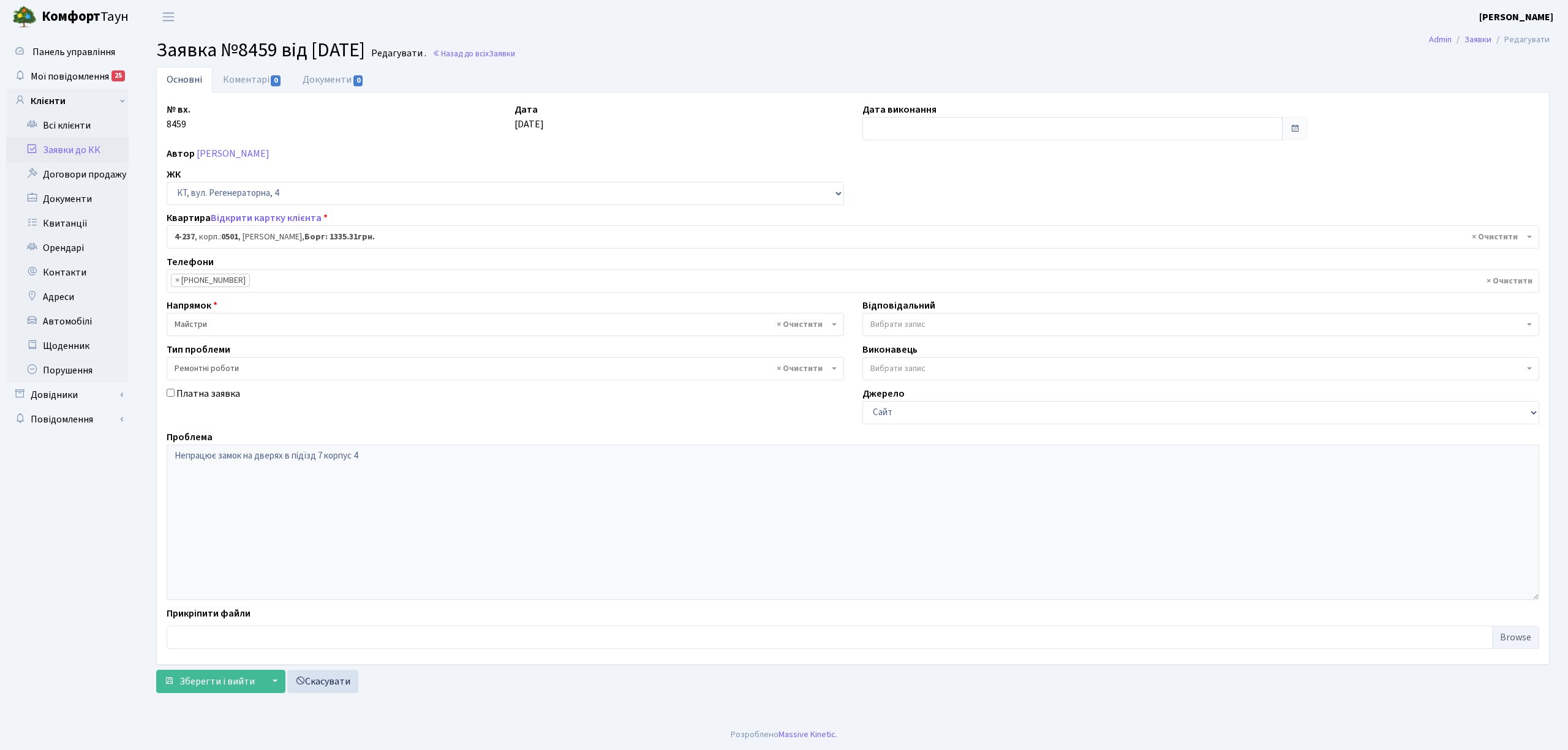
click at [73, 159] on link "Заявки до КК" at bounding box center [68, 150] width 123 height 24
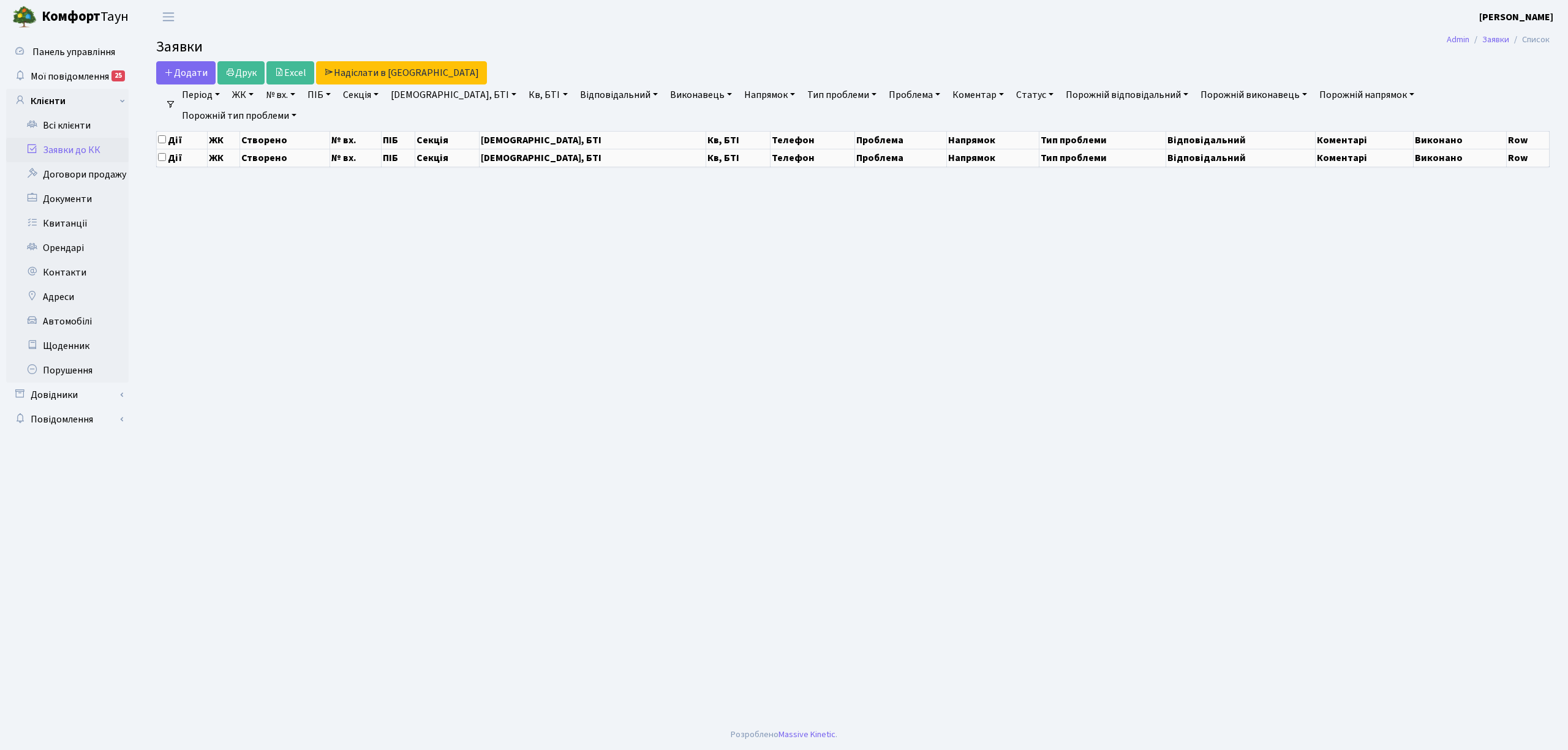
select select "25"
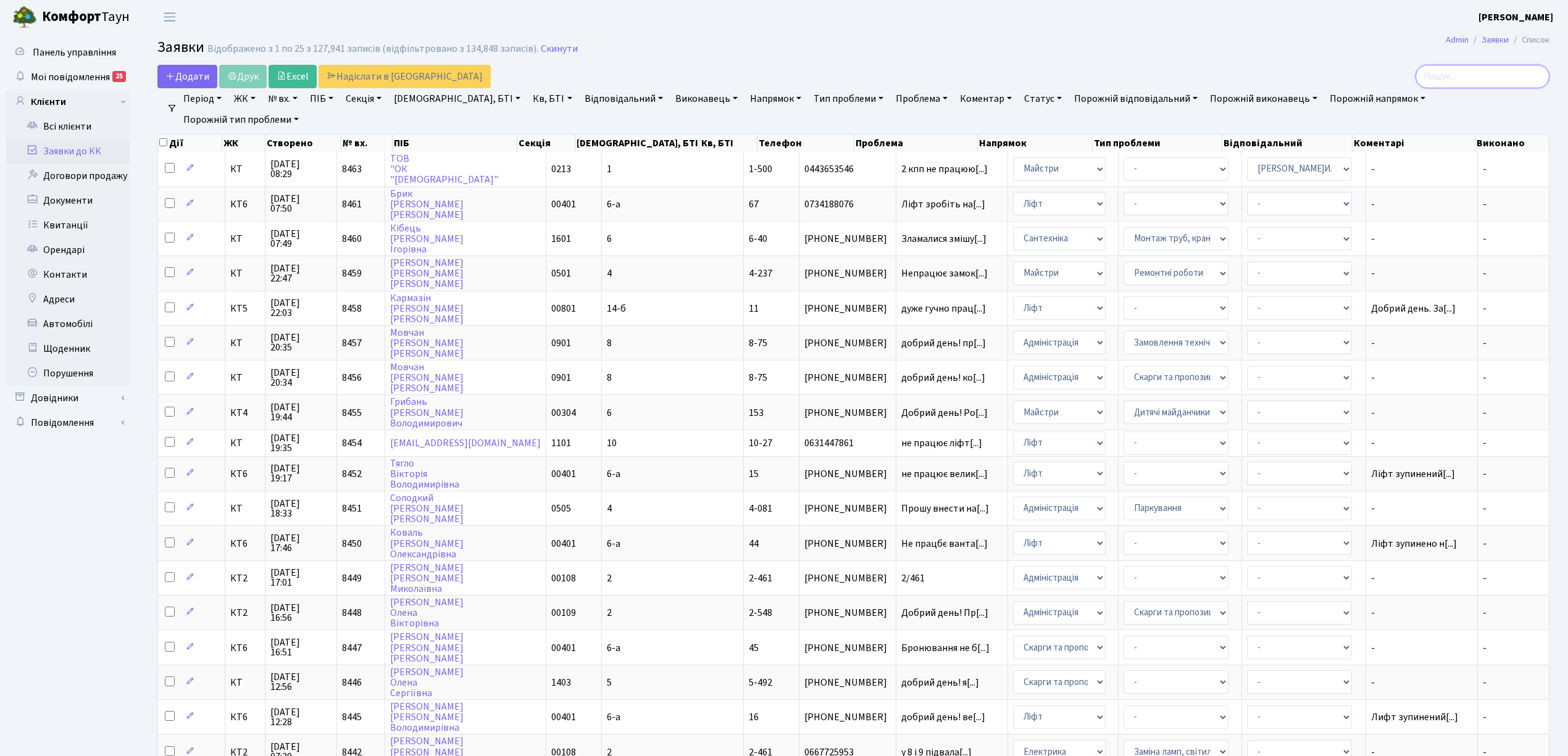
click at [1492, 74] on input "search" at bounding box center [1483, 76] width 134 height 23
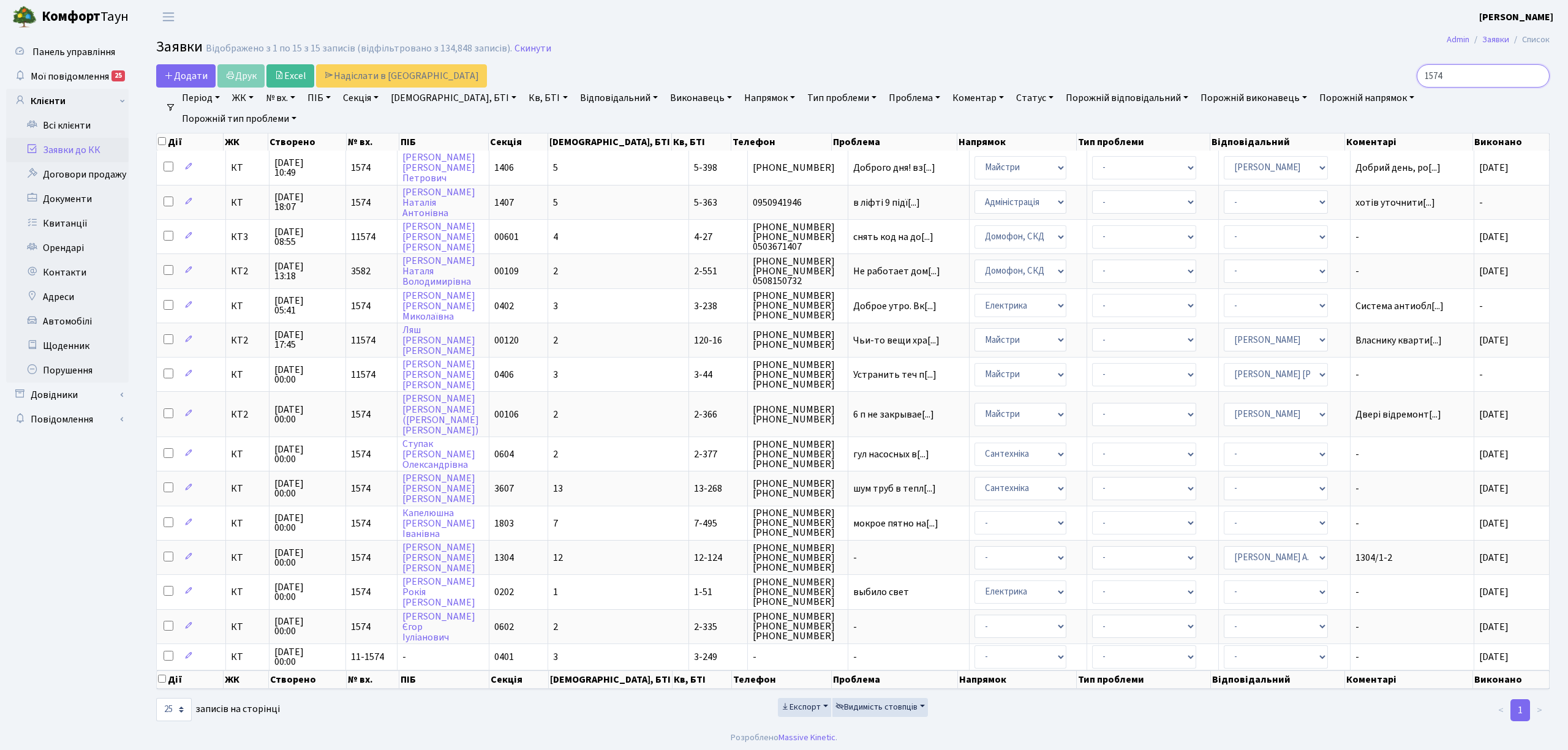
click at [1435, 74] on input "1574" at bounding box center [1483, 75] width 133 height 23
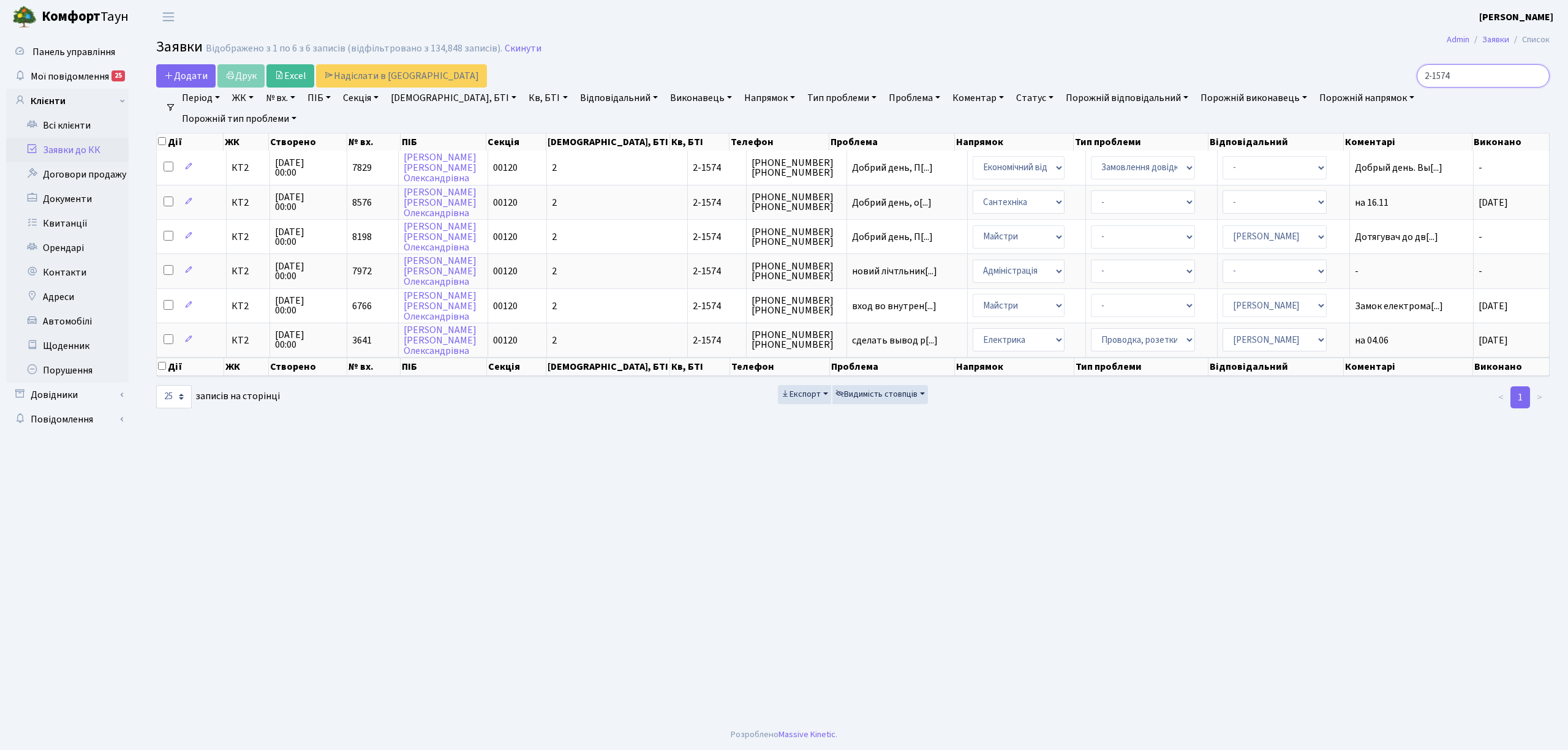
click at [1473, 76] on input "2-1574" at bounding box center [1483, 75] width 133 height 23
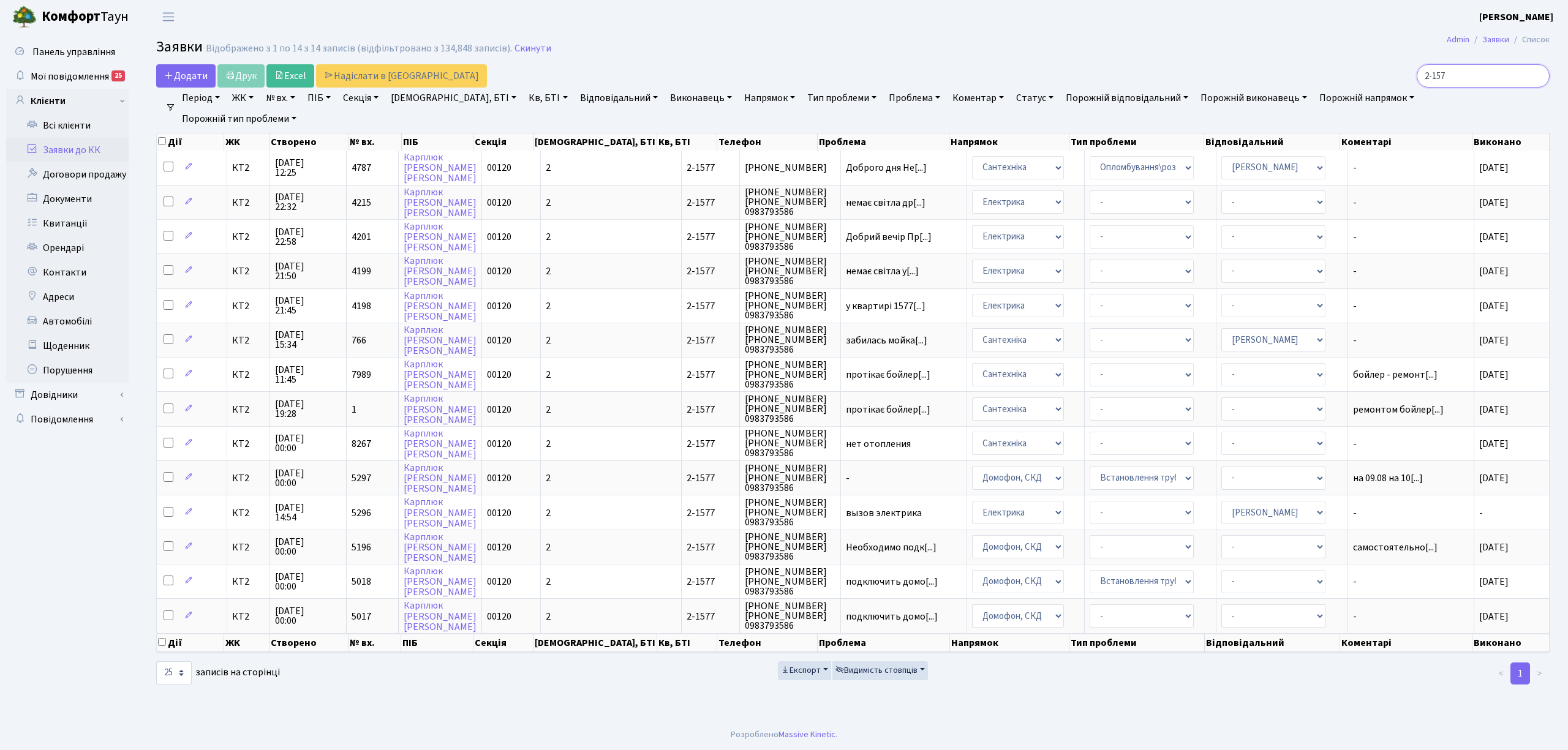
type input "2-1578"
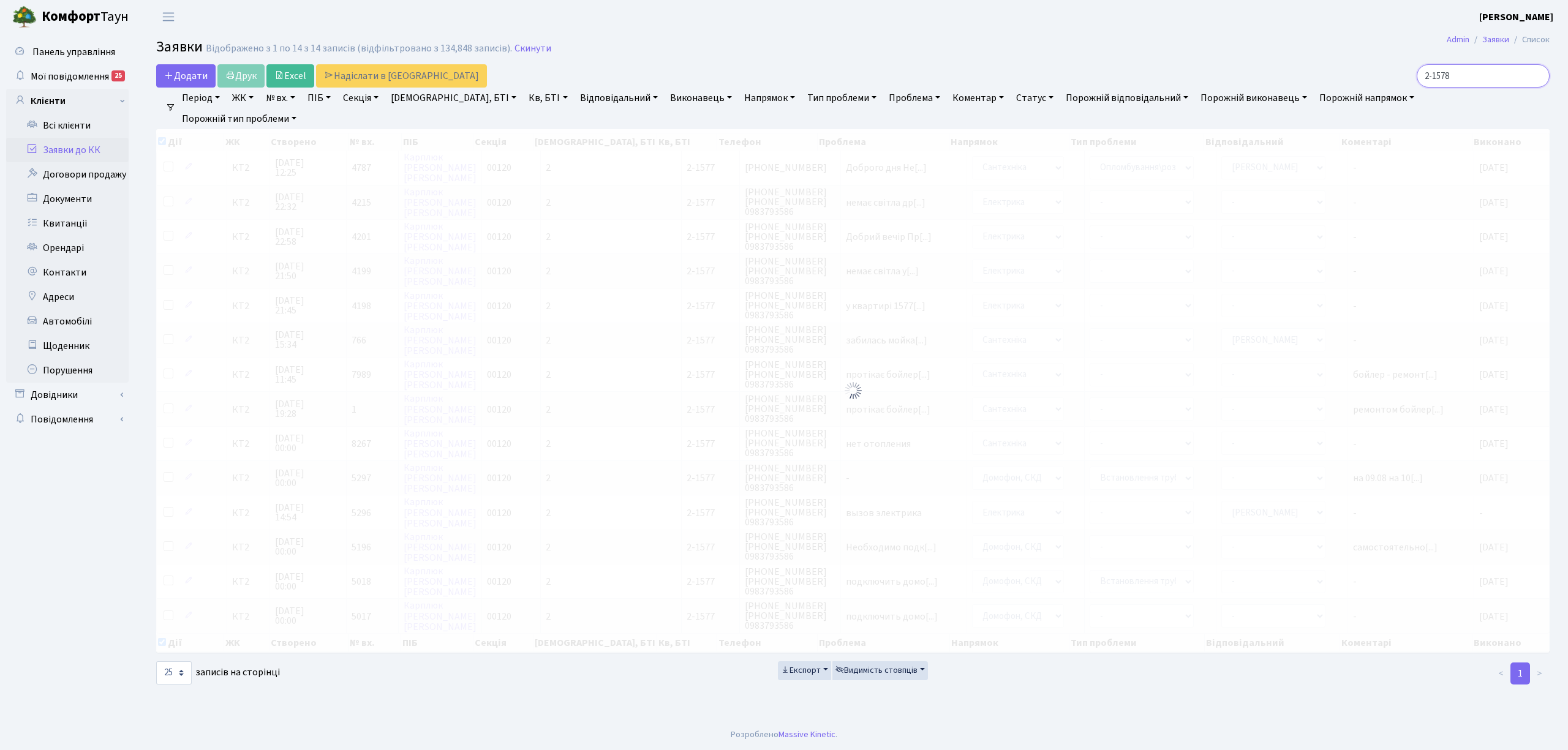
checkbox input "true"
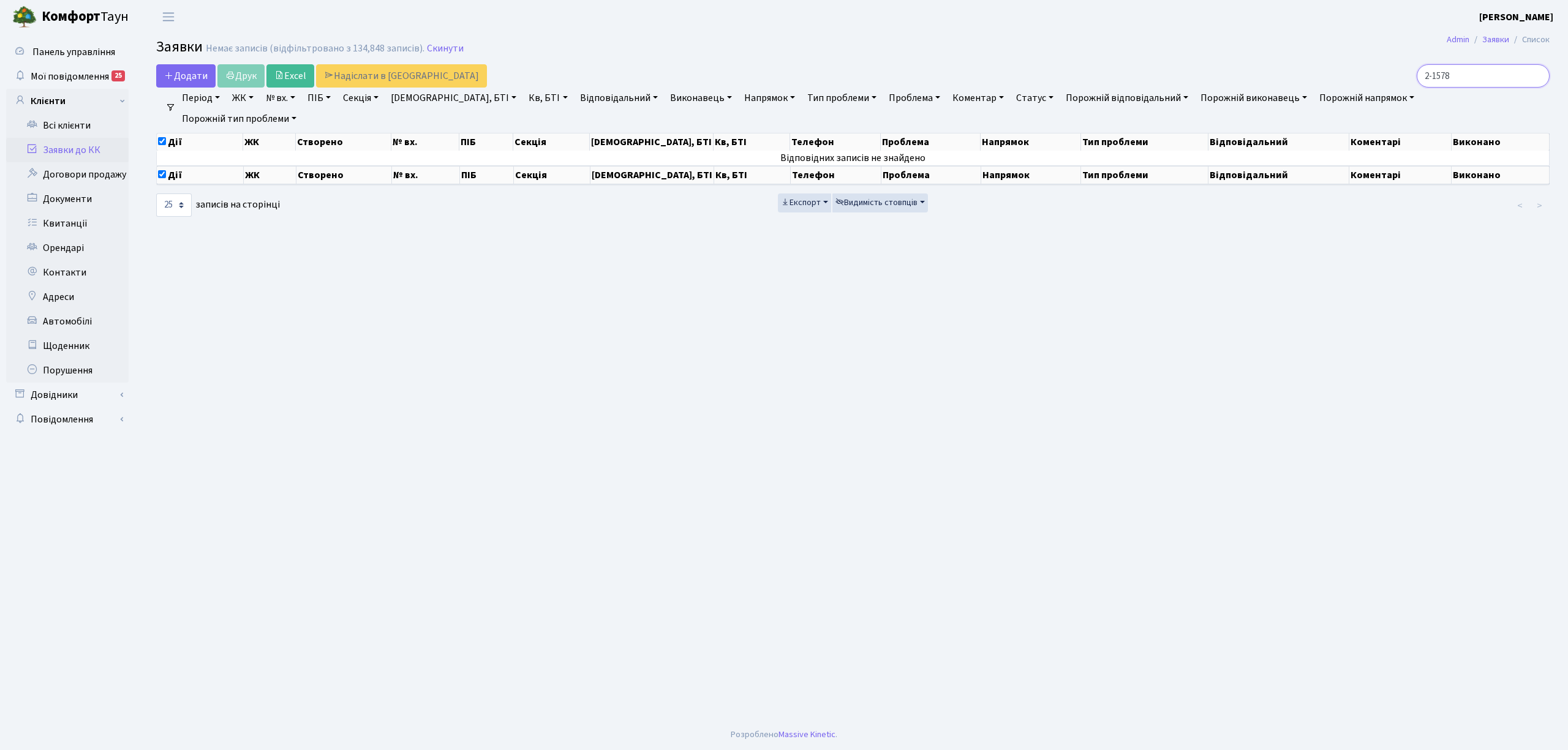
click at [1534, 76] on input "2-1578" at bounding box center [1483, 75] width 133 height 23
click at [1536, 76] on input "2-1578" at bounding box center [1483, 75] width 133 height 23
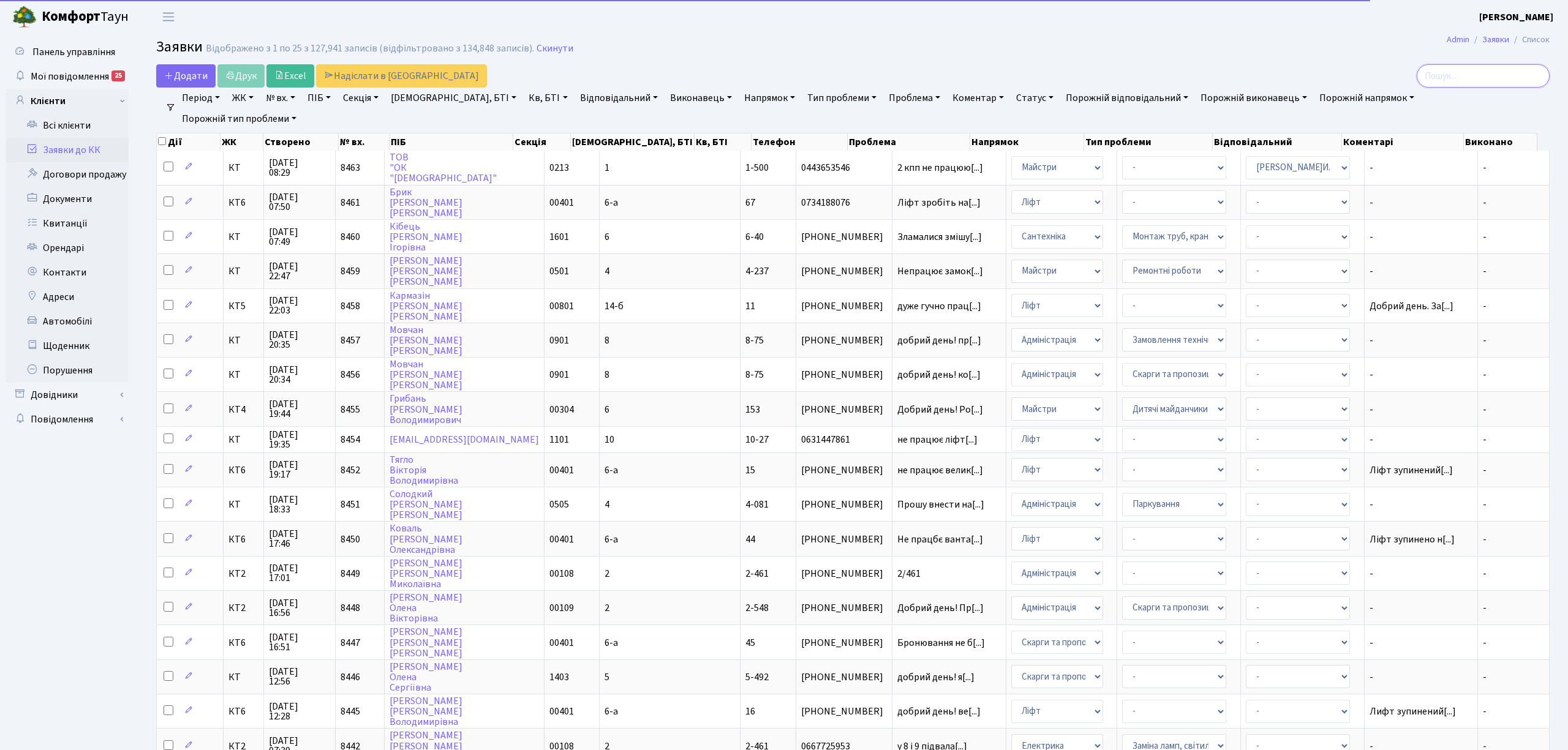
checkbox input "false"
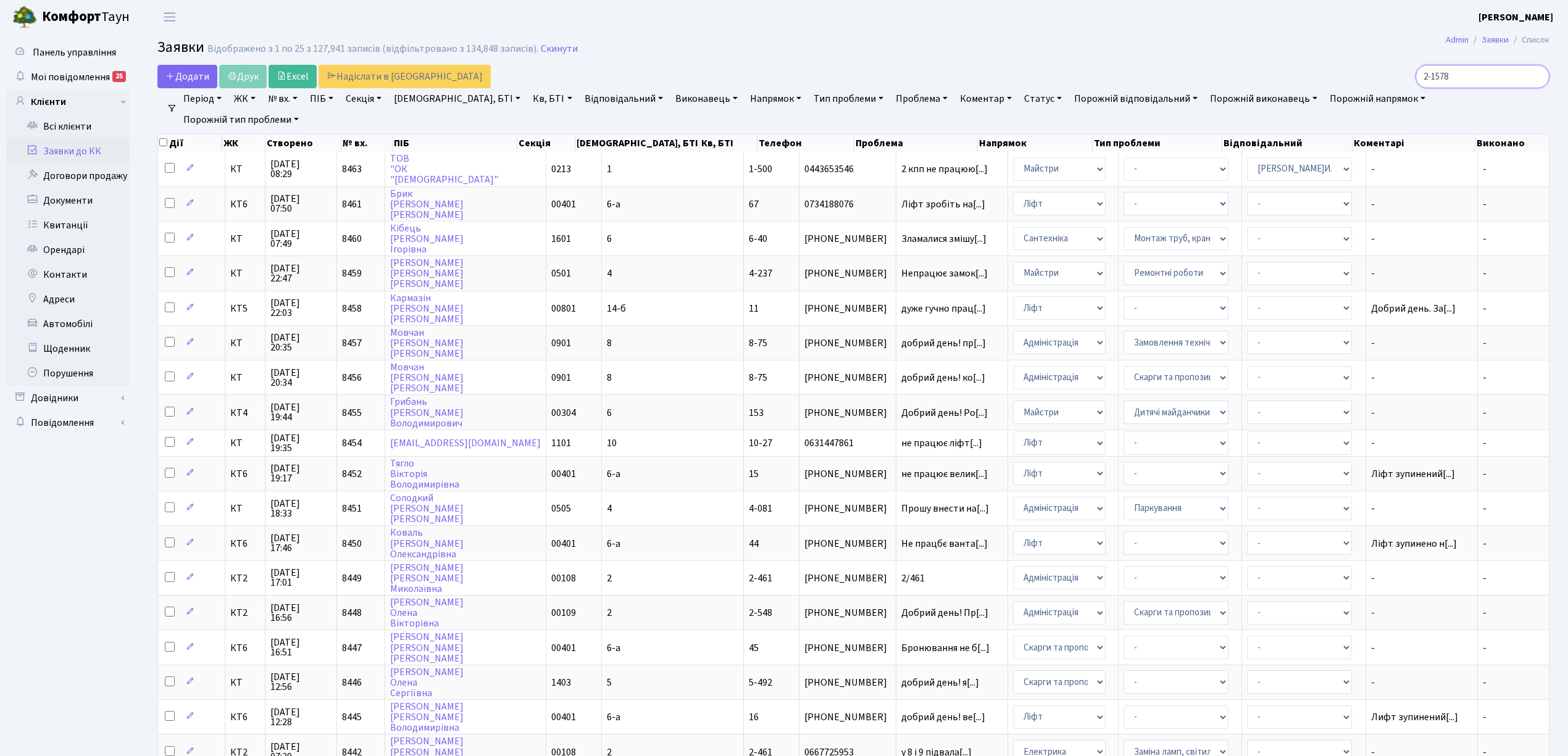
type input "2-1578"
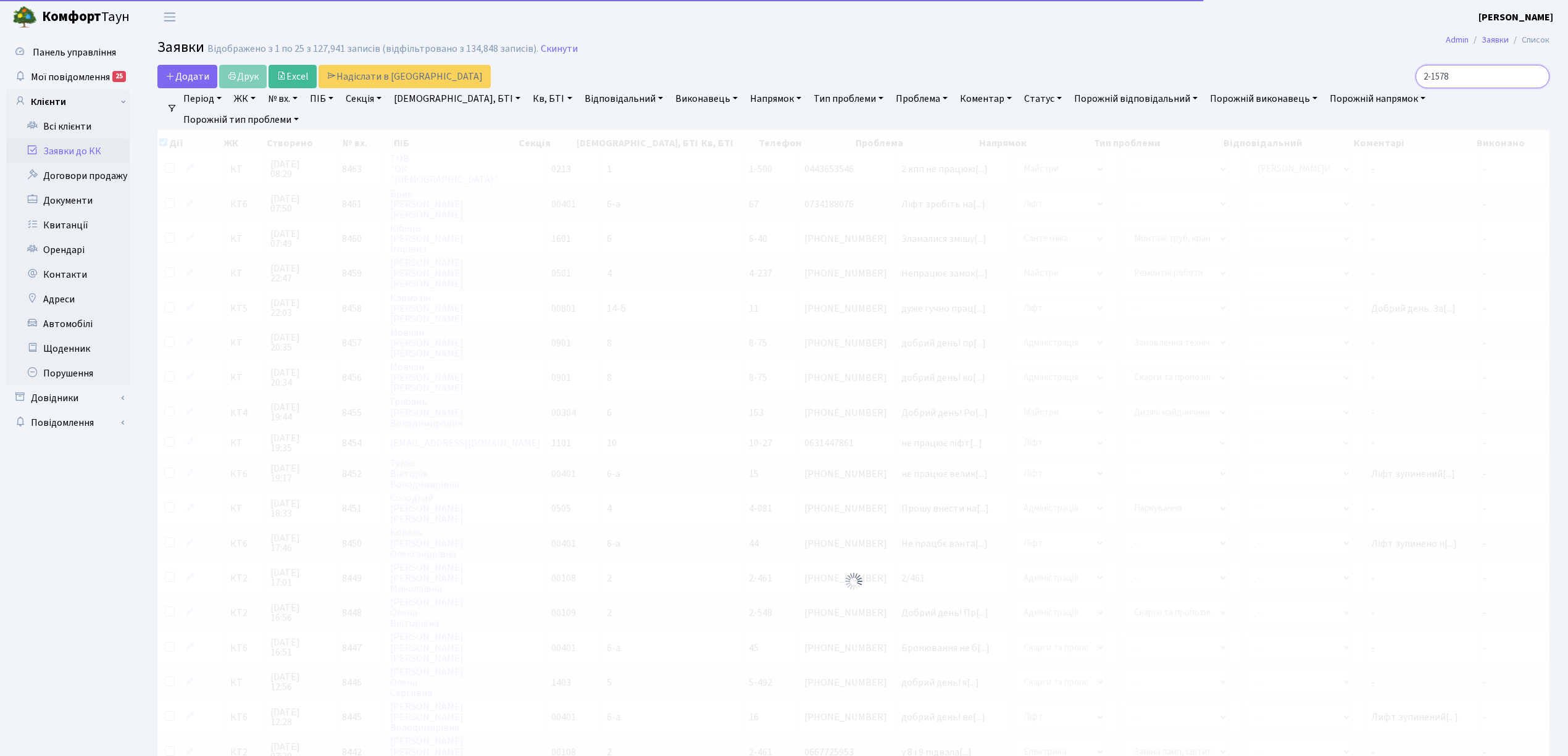
checkbox input "true"
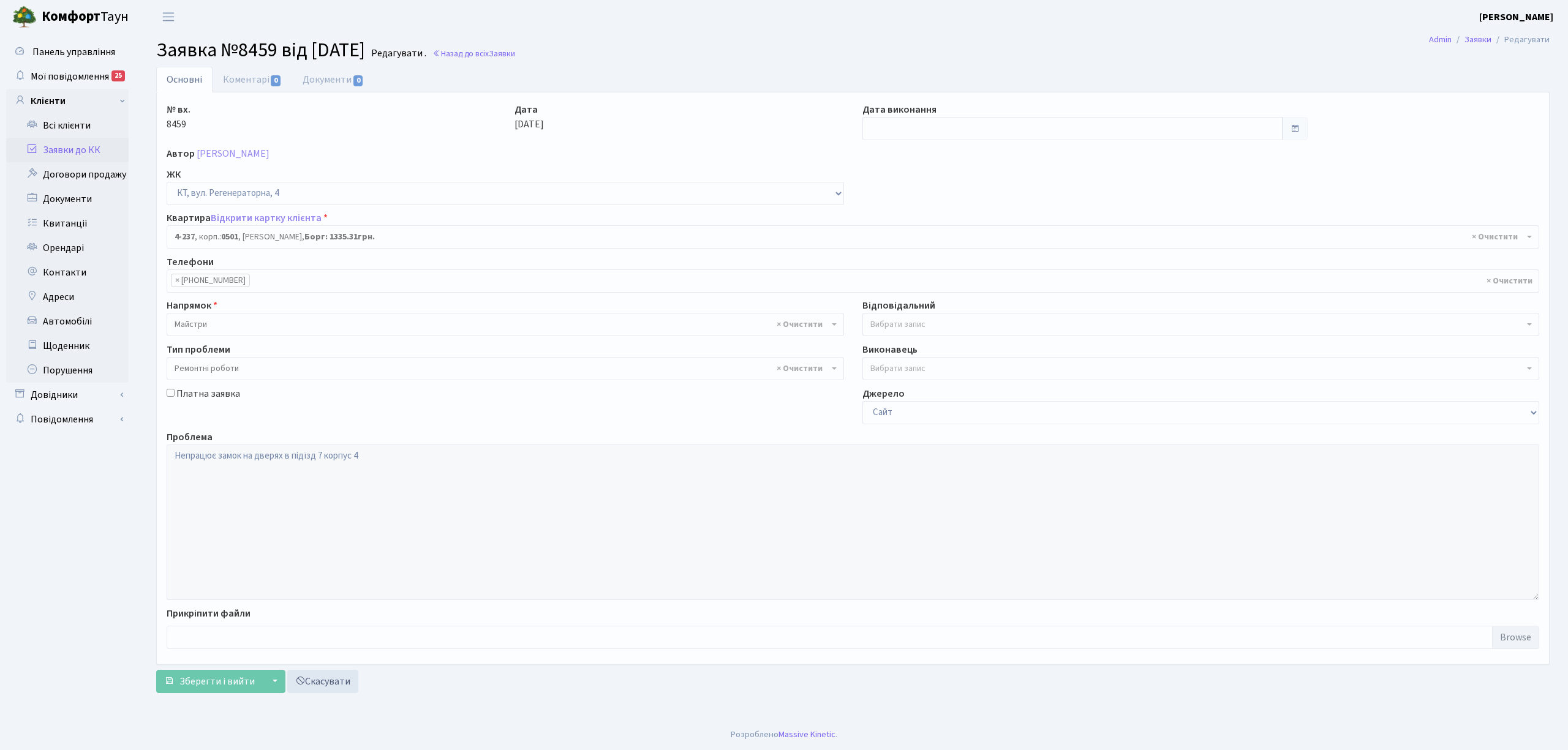
select select "1054"
select select "62"
click at [88, 144] on link "Заявки до КК" at bounding box center [68, 150] width 123 height 24
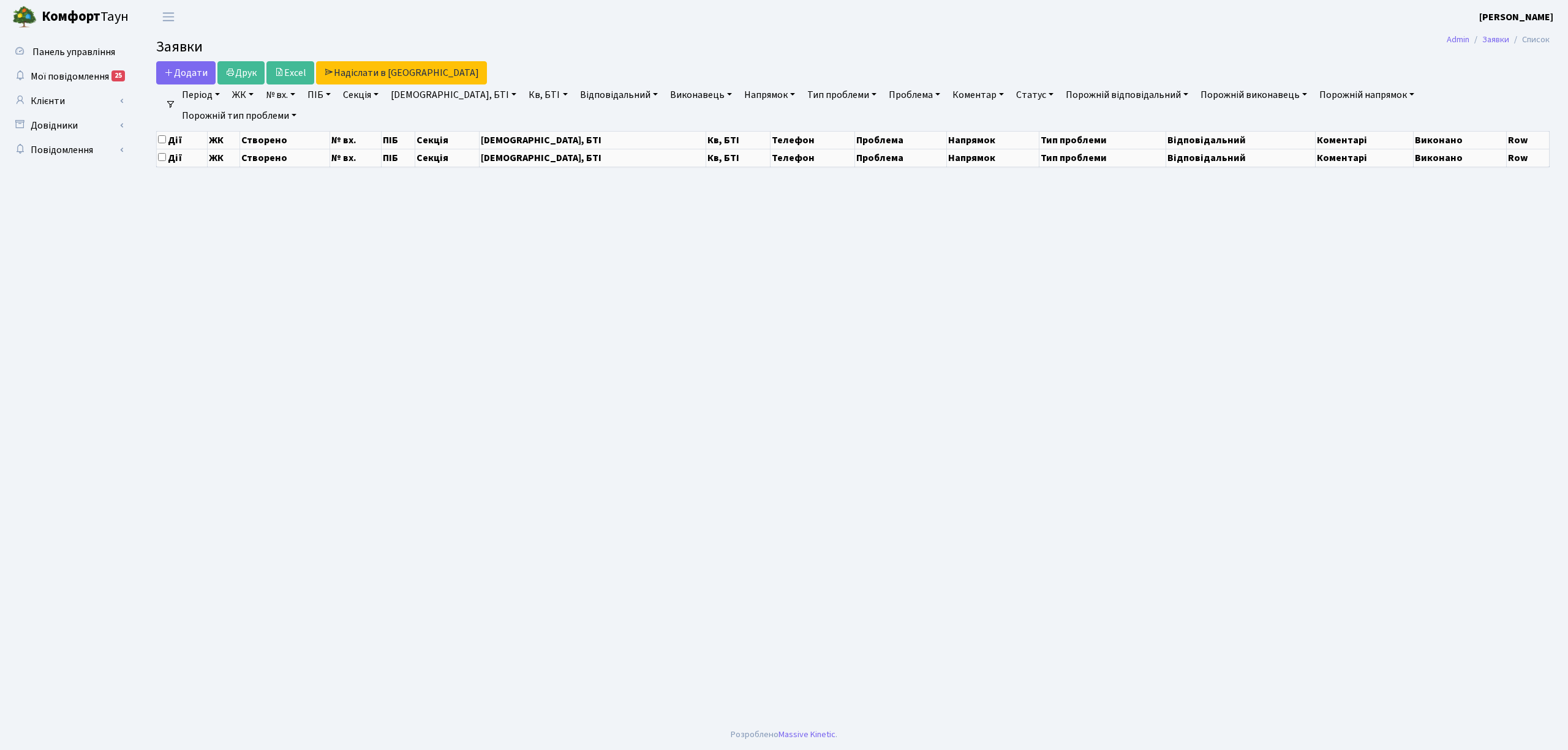
select select "25"
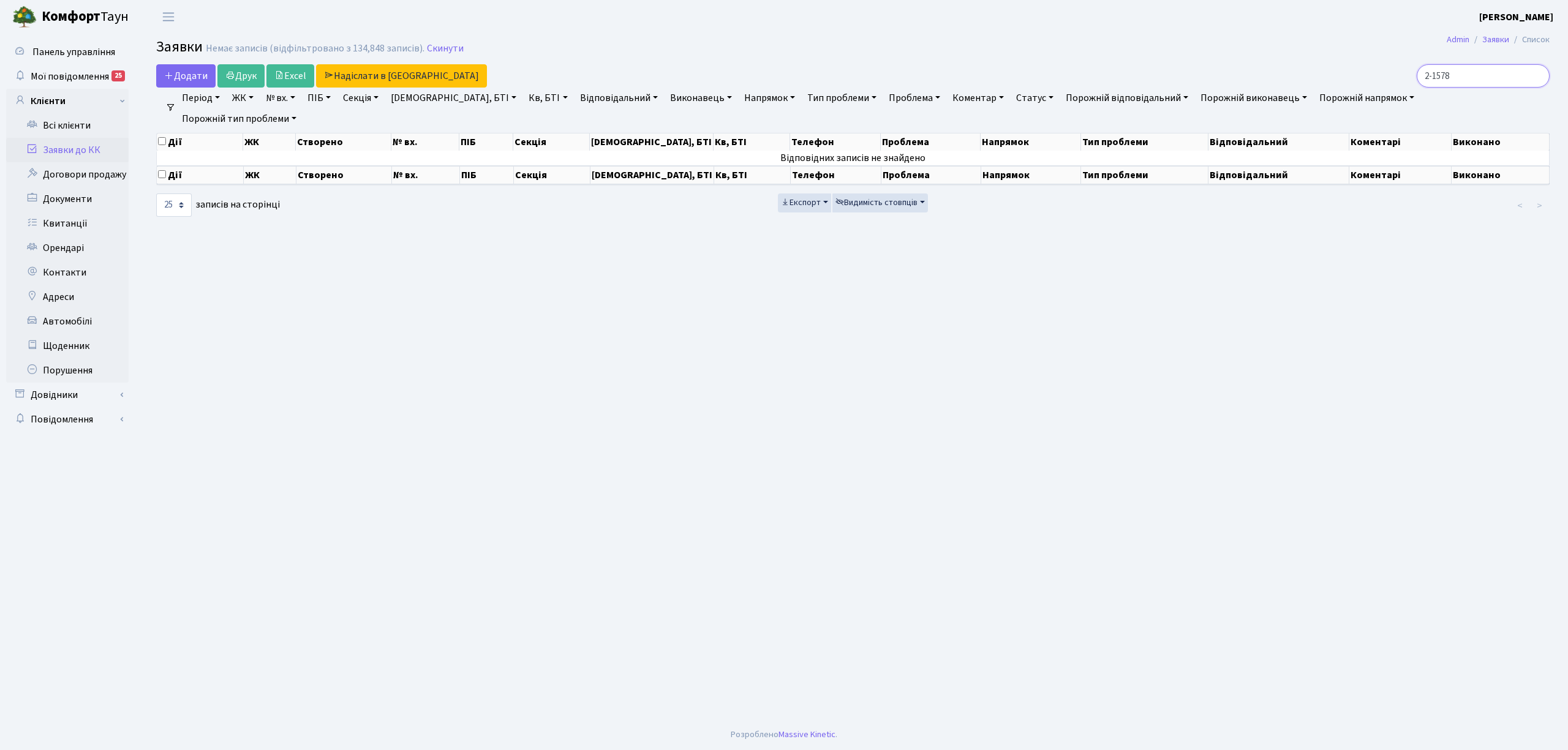
click at [1537, 82] on input "2-1578" at bounding box center [1483, 75] width 133 height 23
click at [1537, 79] on input "2-1578" at bounding box center [1483, 75] width 133 height 23
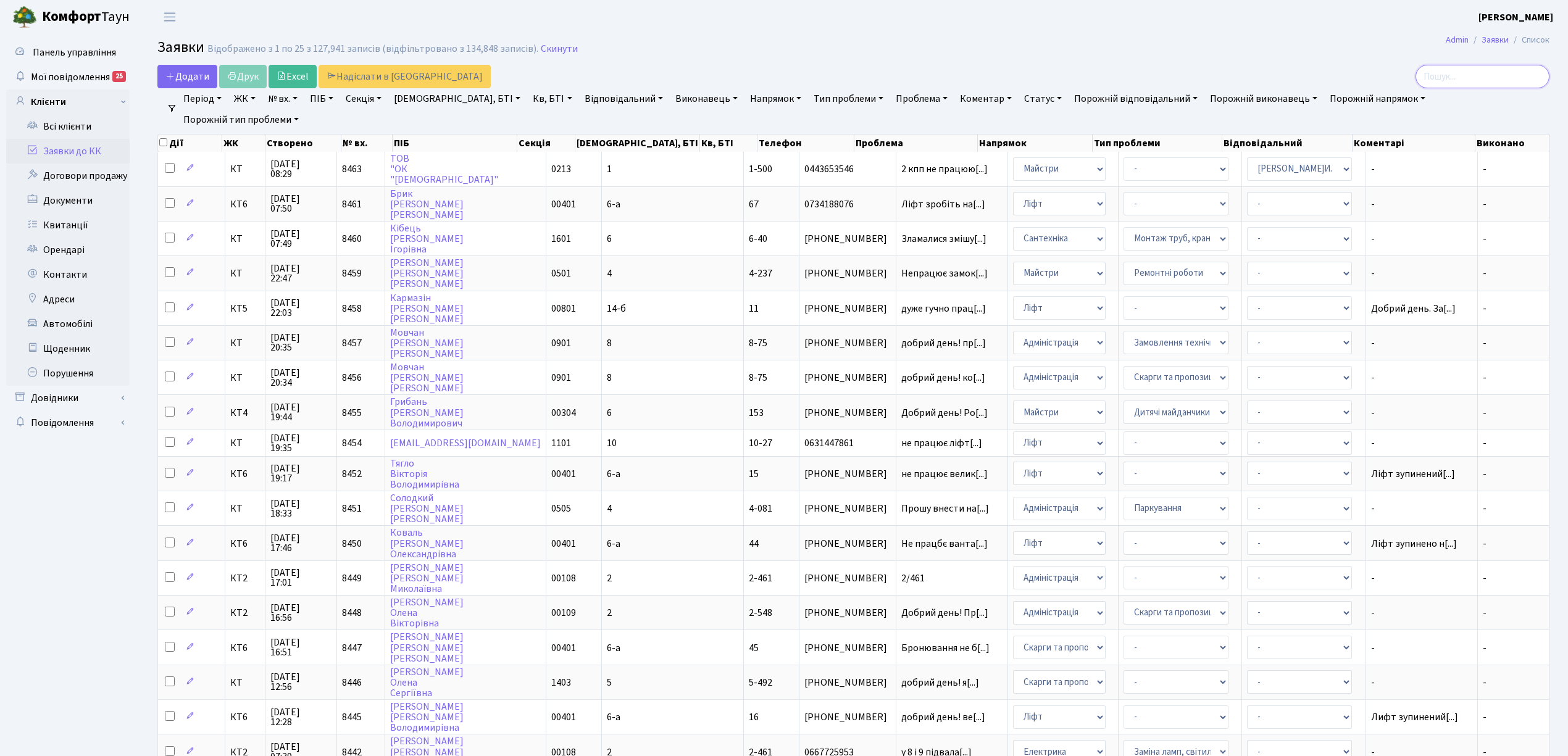
click at [1518, 78] on input "search" at bounding box center [1483, 76] width 134 height 23
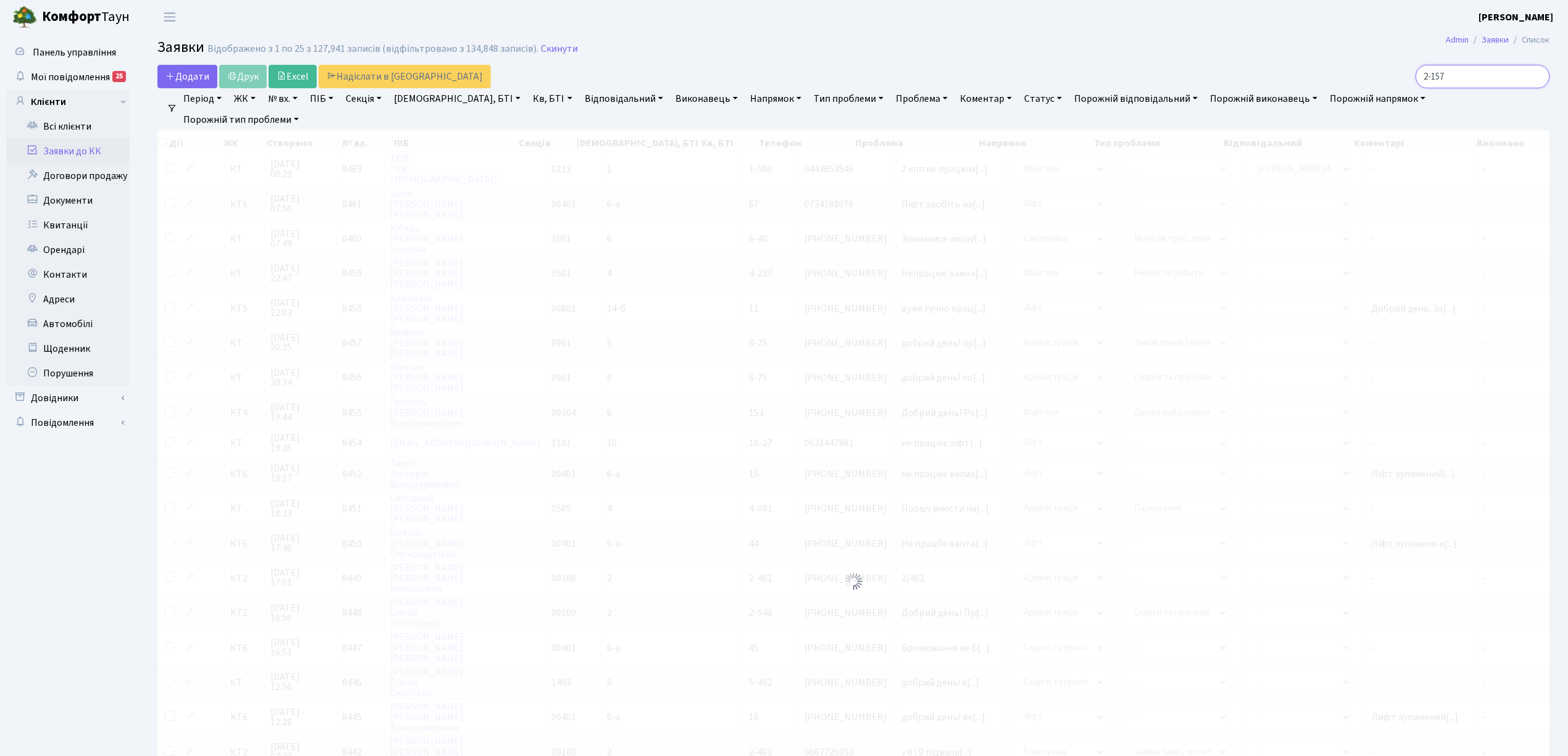
type input "2-1578"
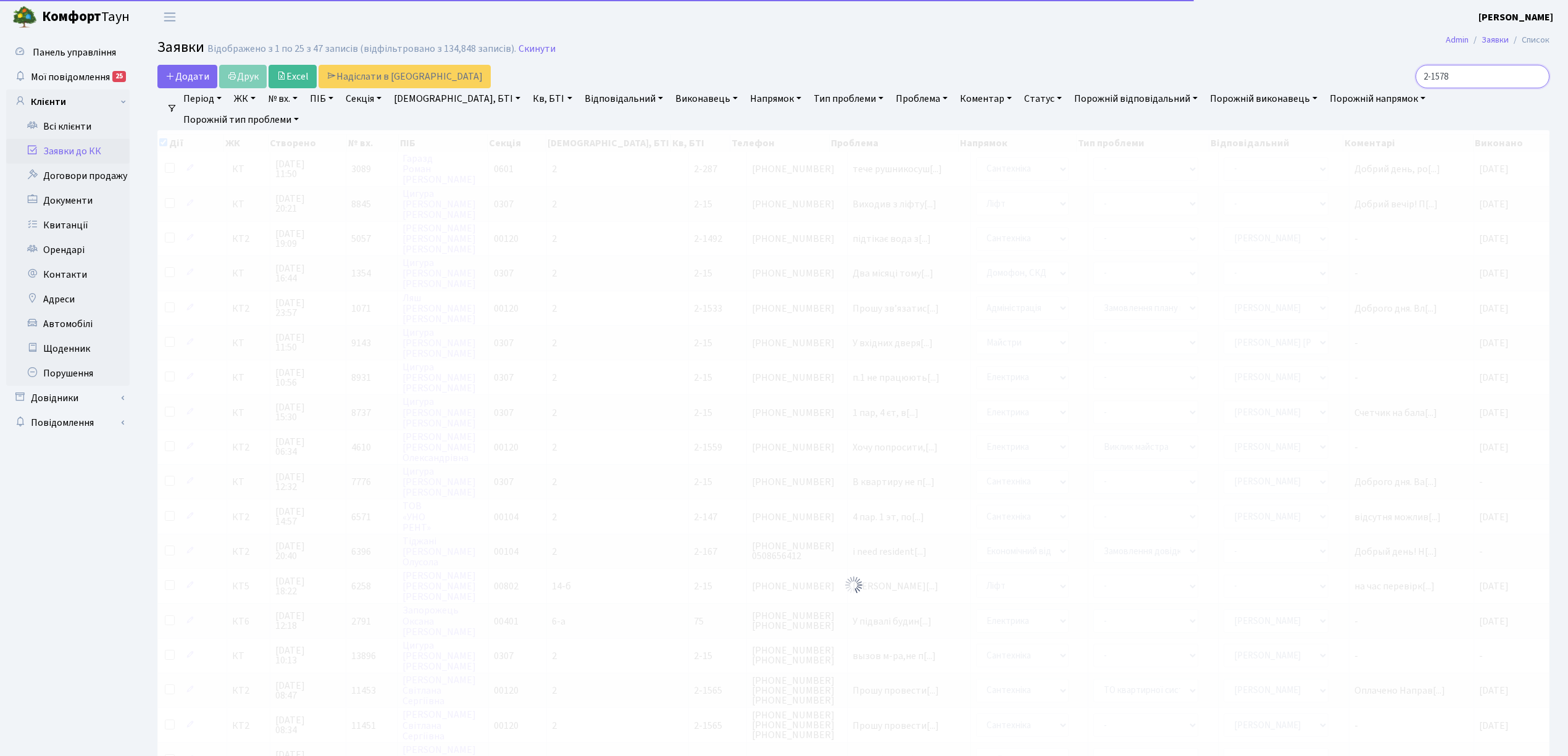
checkbox input "true"
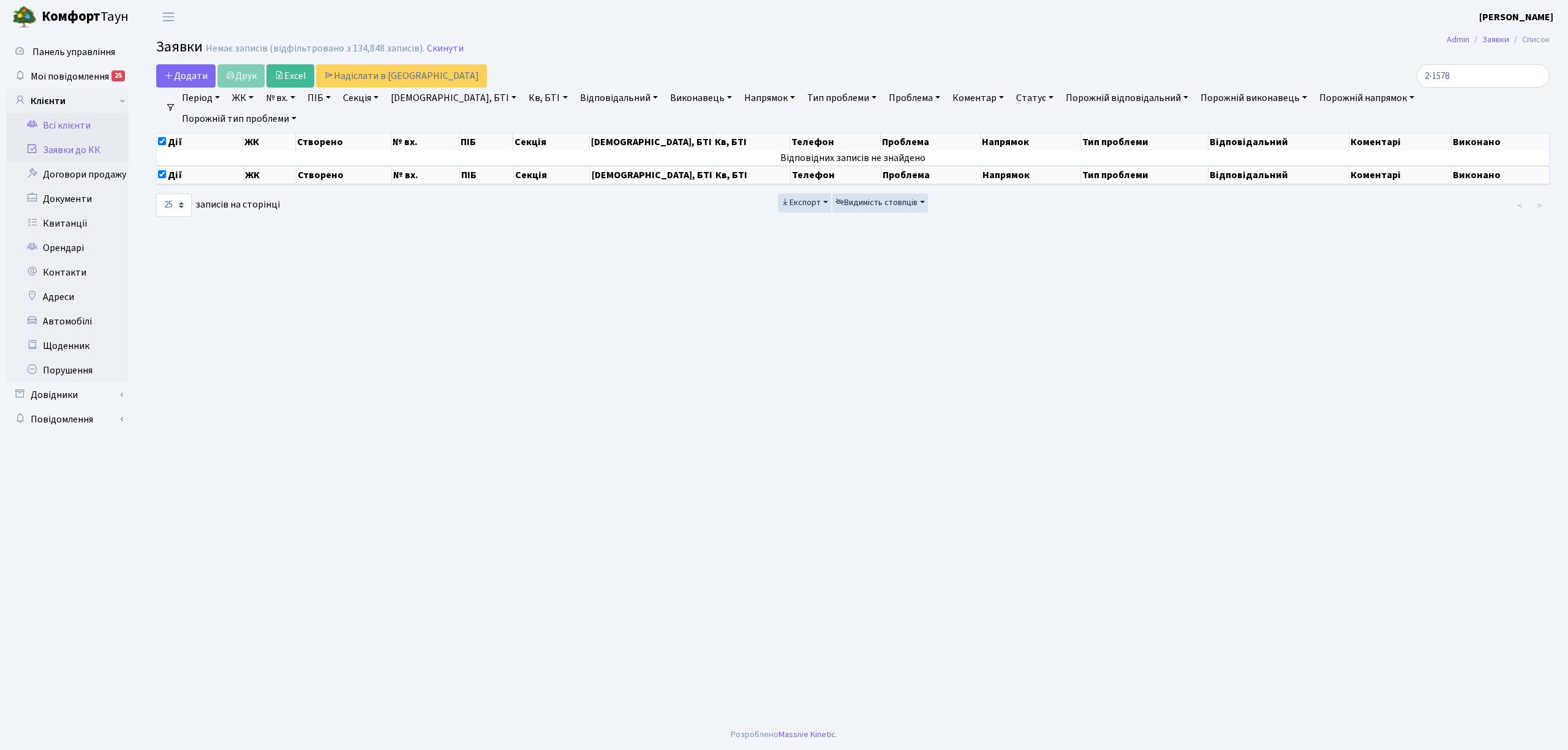
click at [55, 129] on link "Всі клієнти" at bounding box center [68, 126] width 123 height 24
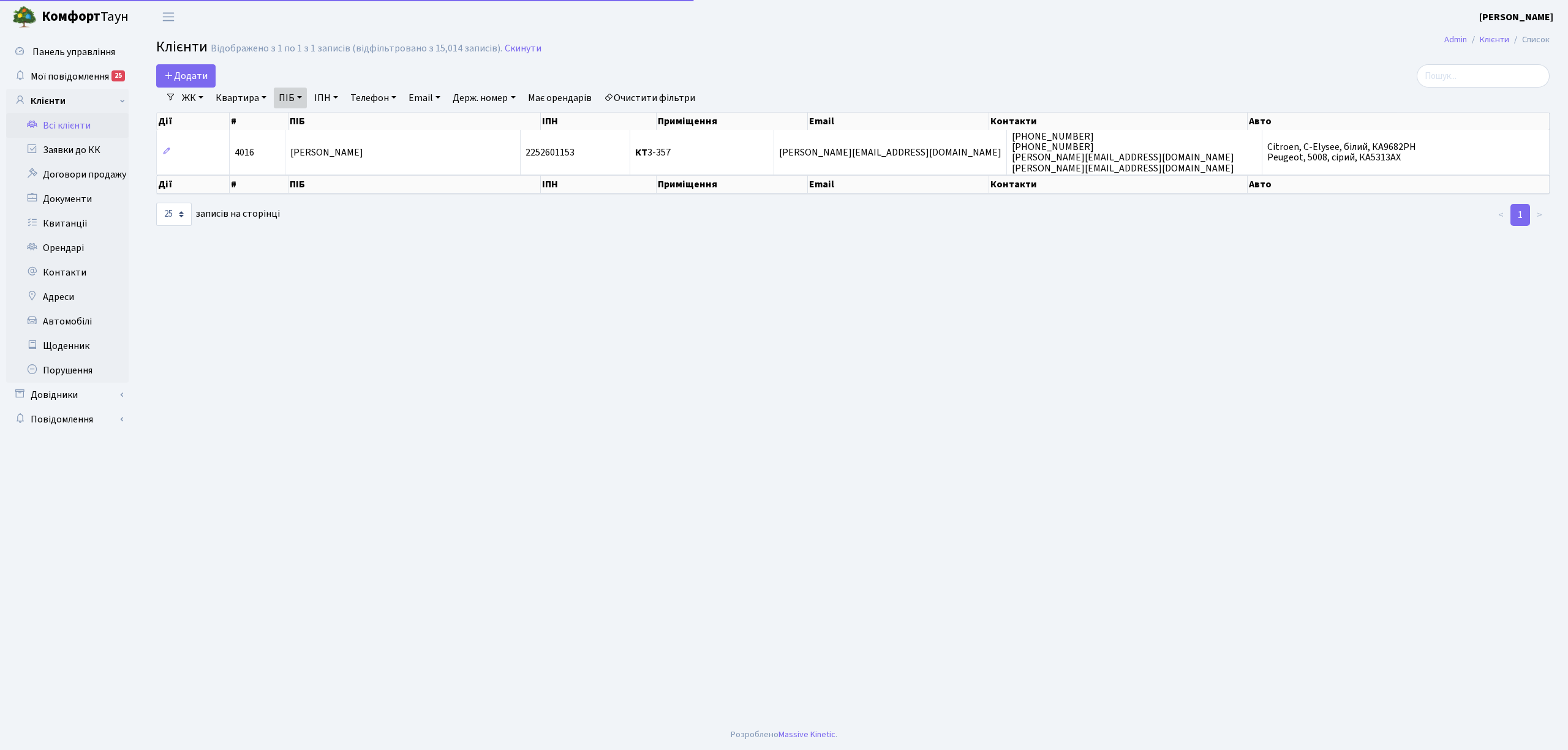
select select "25"
click at [1455, 80] on input "search" at bounding box center [1483, 75] width 133 height 23
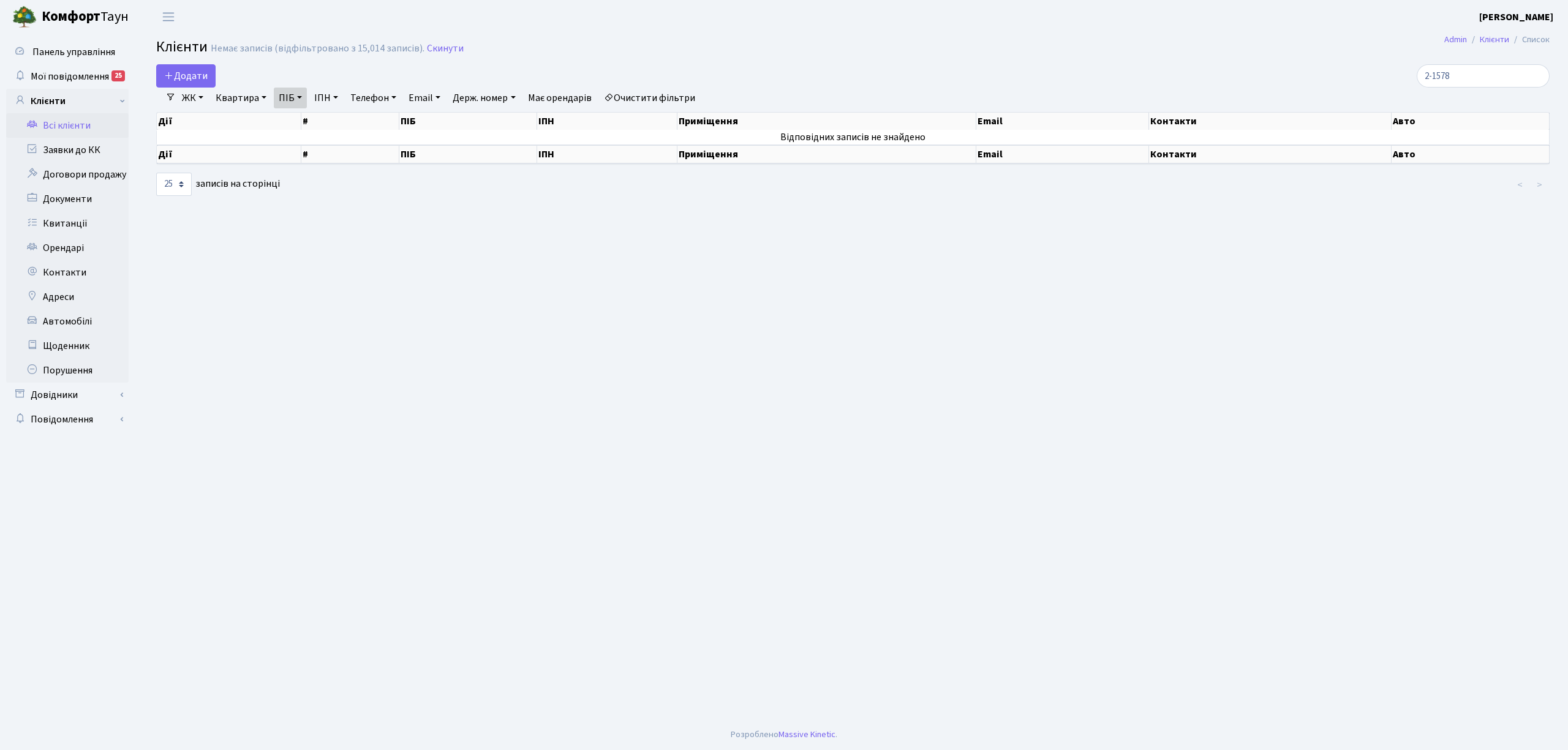
click at [246, 94] on link "Квартира" at bounding box center [240, 98] width 61 height 20
click at [290, 119] on link at bounding box center [295, 121] width 26 height 23
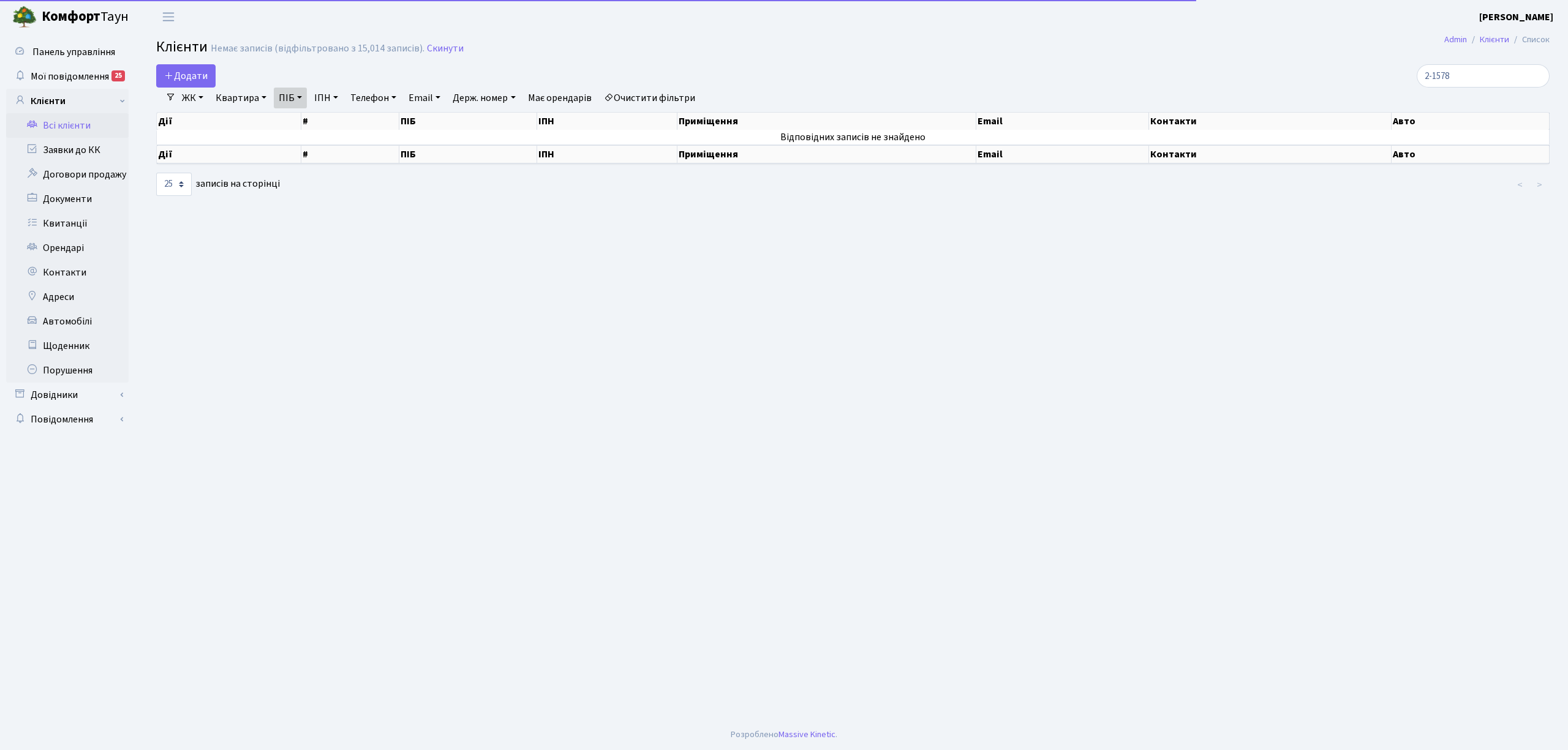
click at [685, 94] on link "Очистити фільтри" at bounding box center [649, 98] width 101 height 20
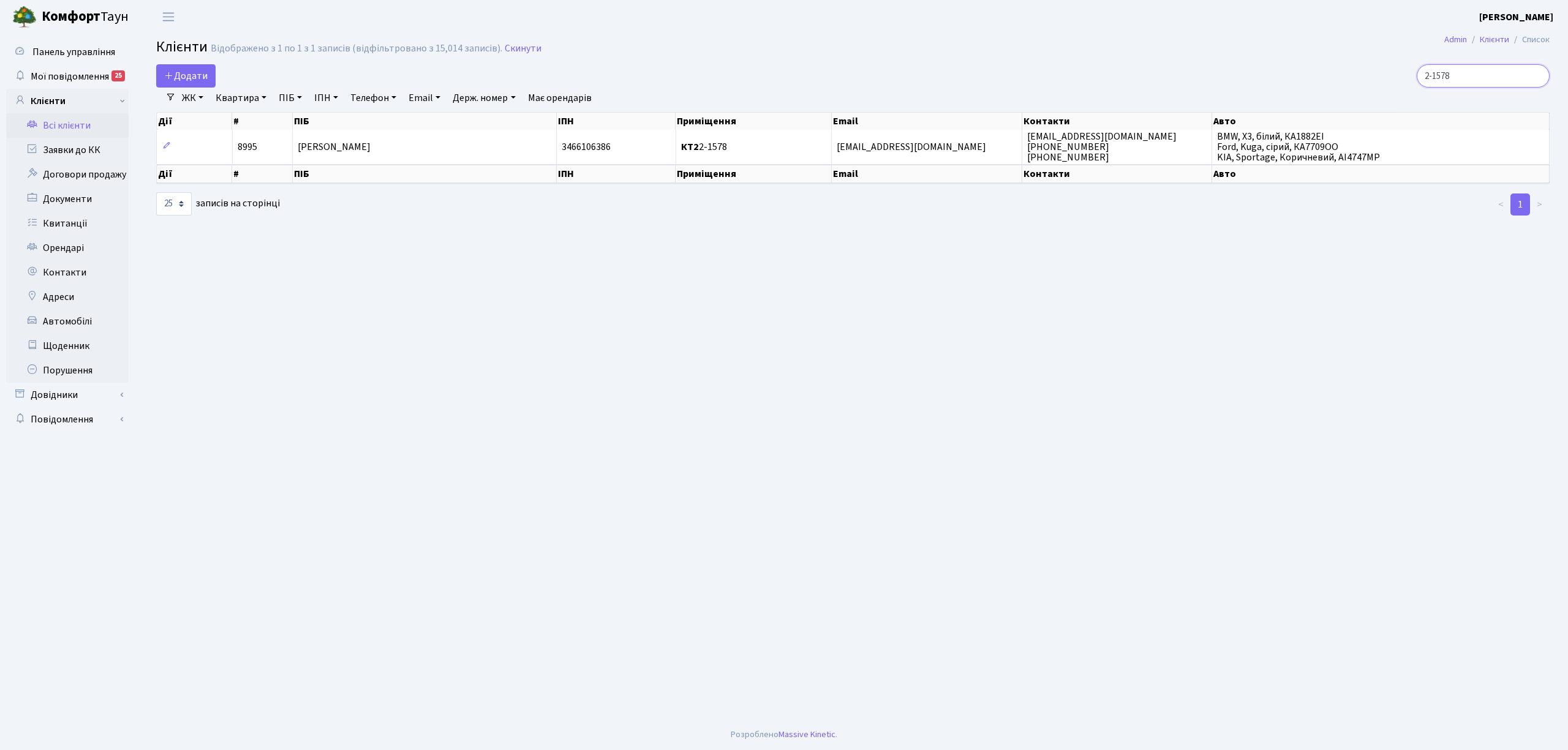
click at [1466, 69] on input "2-1578" at bounding box center [1483, 75] width 133 height 23
type input "2-1579"
